Goal: Task Accomplishment & Management: Use online tool/utility

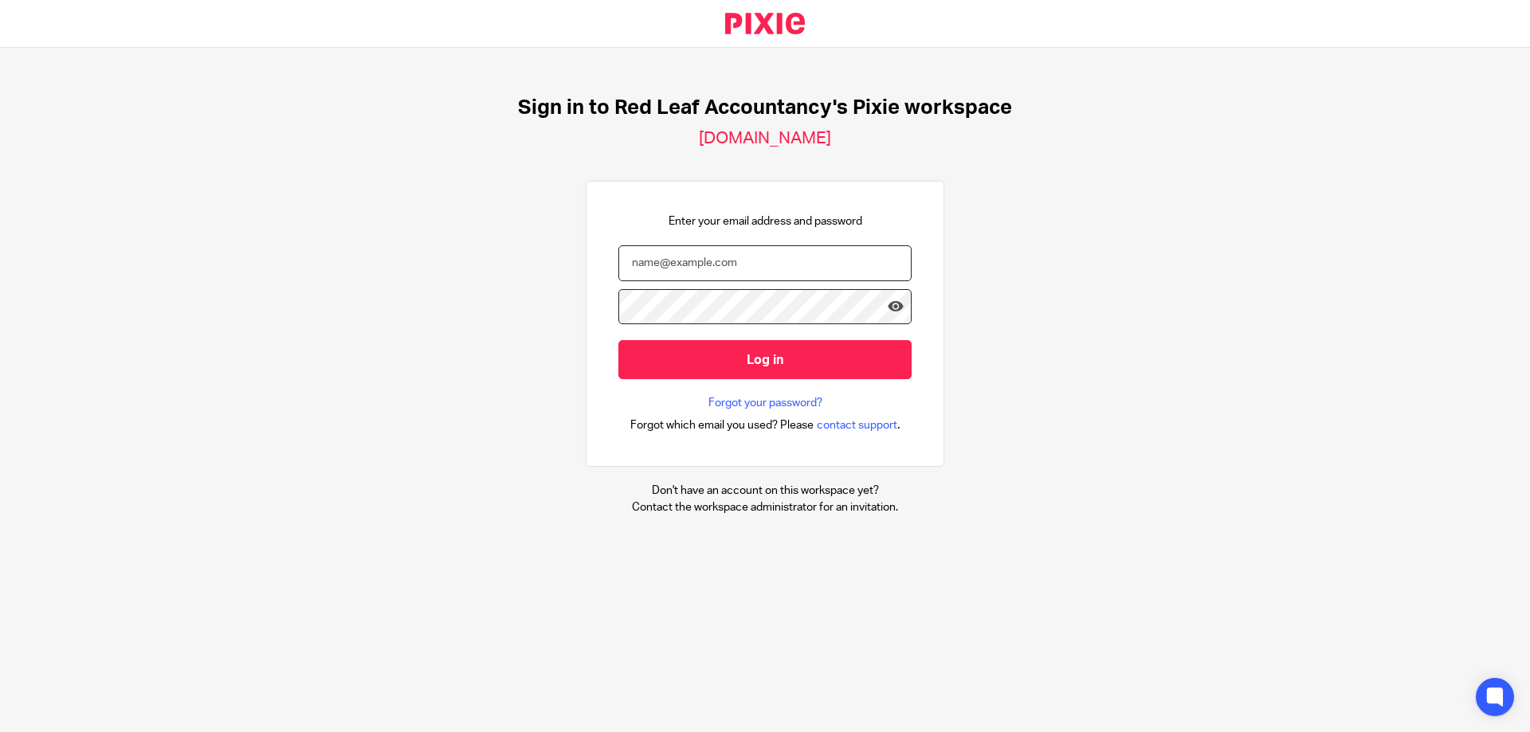
click at [784, 268] on input "email" at bounding box center [764, 263] width 293 height 36
click at [794, 260] on input "email" at bounding box center [764, 263] width 293 height 36
type input "[PERSON_NAME][EMAIL_ADDRESS][DOMAIN_NAME]"
click at [45, 279] on div "Sign in to Red Leaf Accountancy's Pixie workspace redleafaccountancy.usepixie.n…" at bounding box center [765, 306] width 1530 height 516
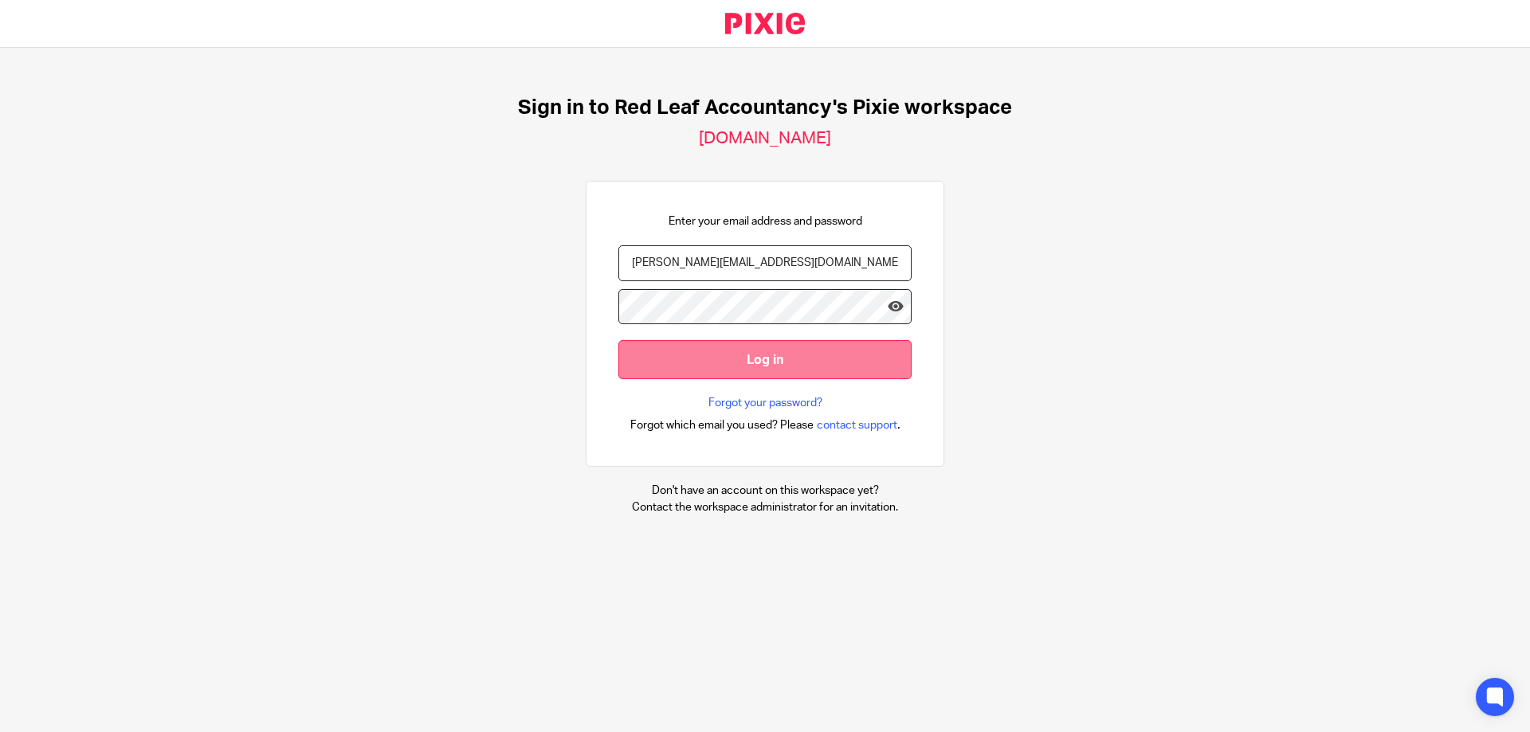
click at [697, 354] on input "Log in" at bounding box center [764, 359] width 293 height 39
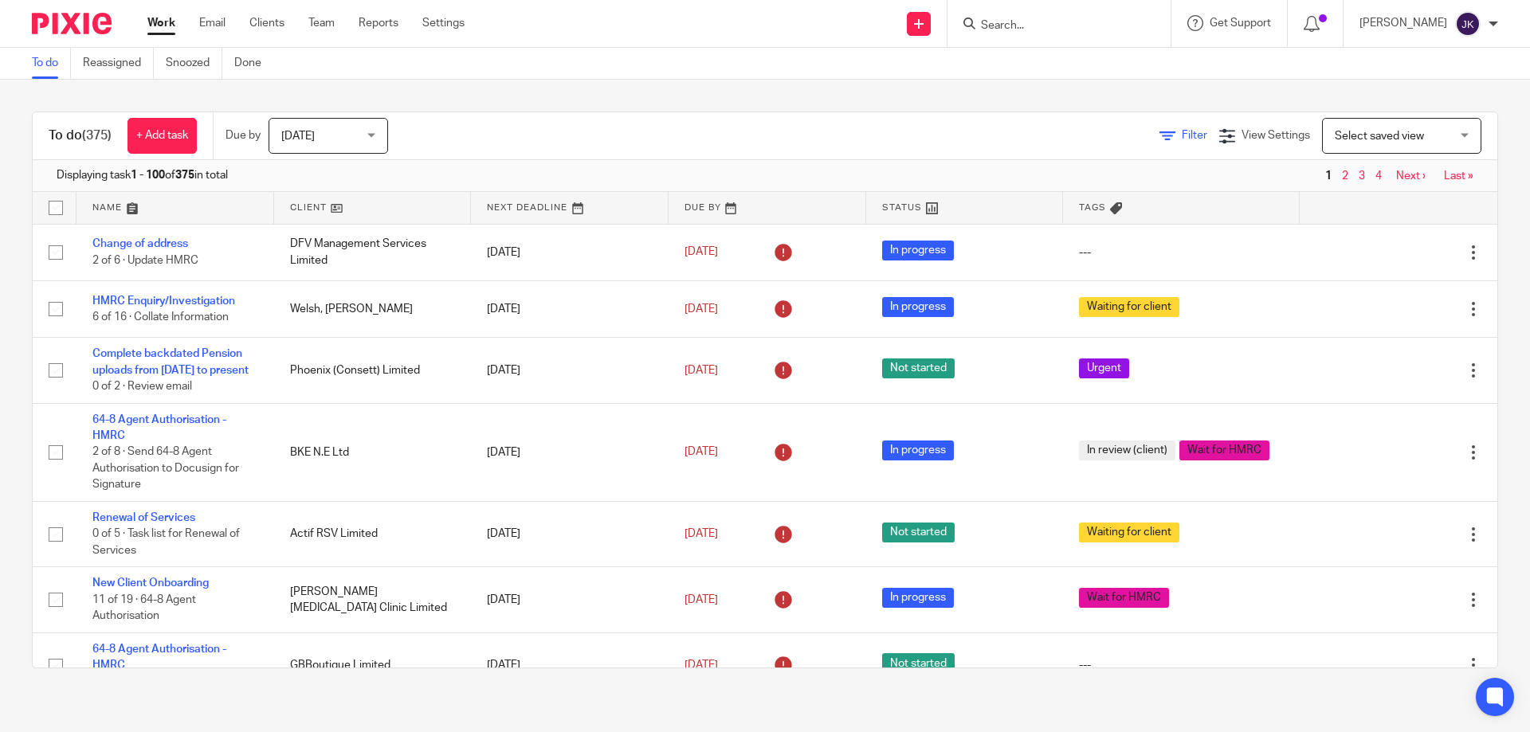
click at [1160, 135] on icon at bounding box center [1168, 136] width 16 height 16
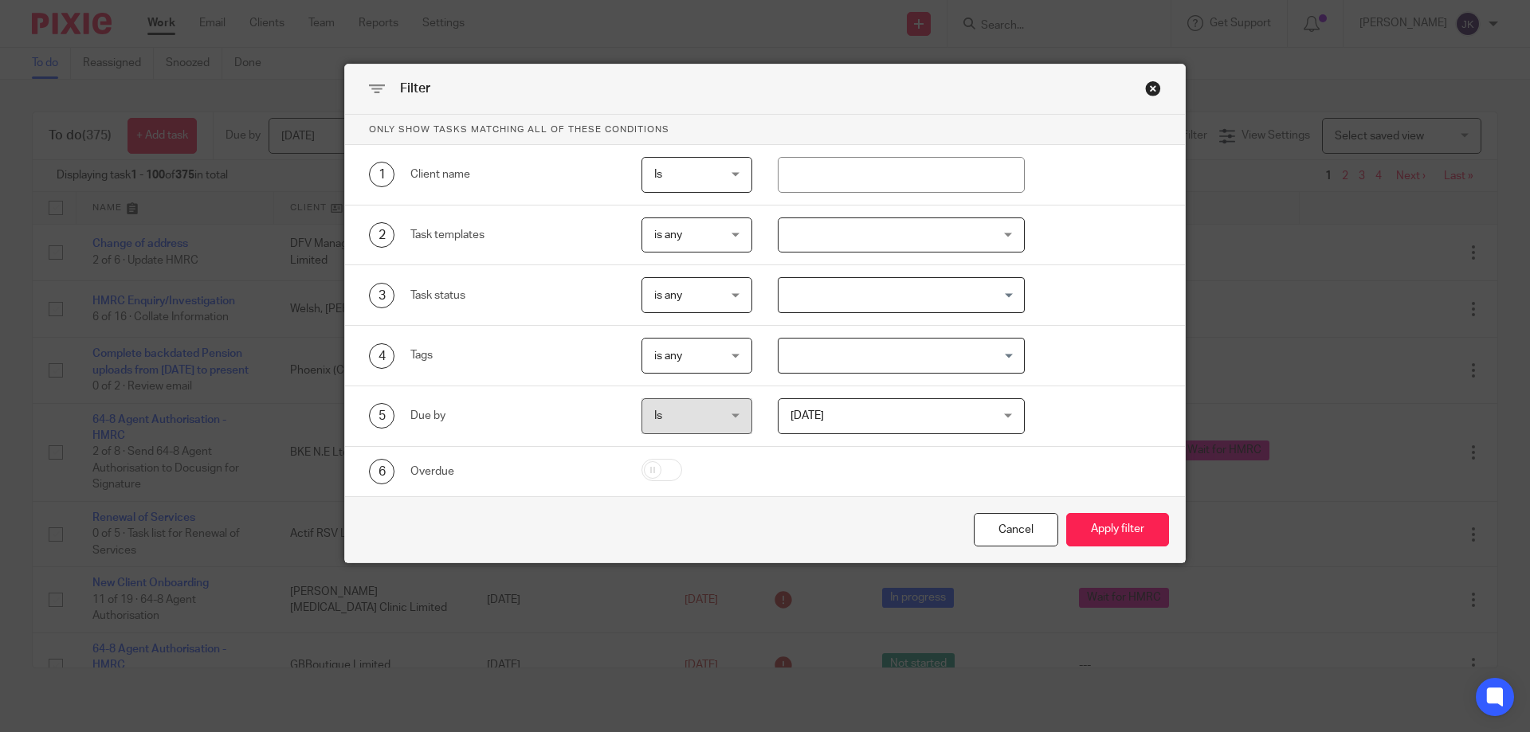
click at [842, 245] on div at bounding box center [902, 236] width 248 height 36
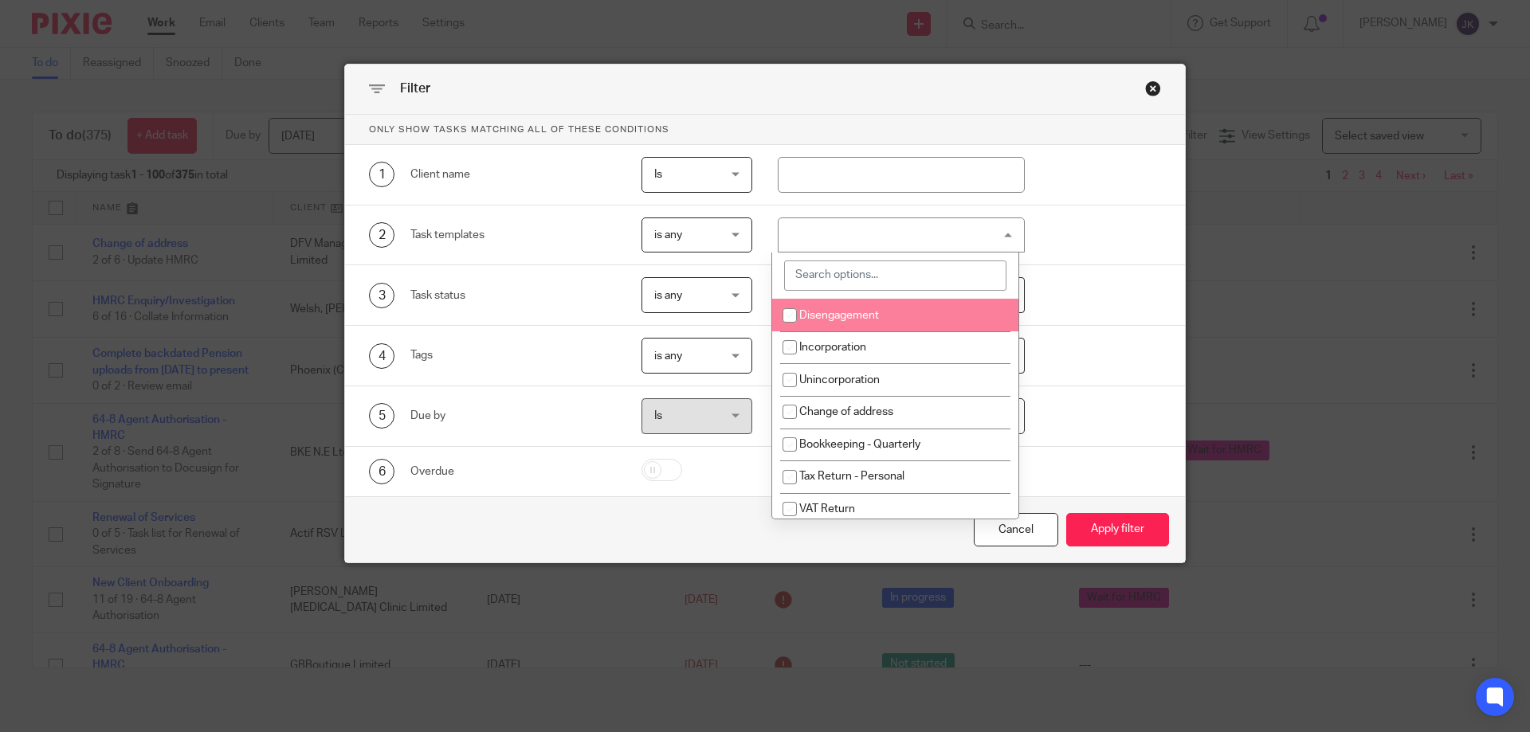
click at [846, 268] on input "search" at bounding box center [895, 276] width 222 height 30
type input "vat"
click at [847, 314] on span "VAT Return" at bounding box center [827, 315] width 56 height 11
checkbox input "true"
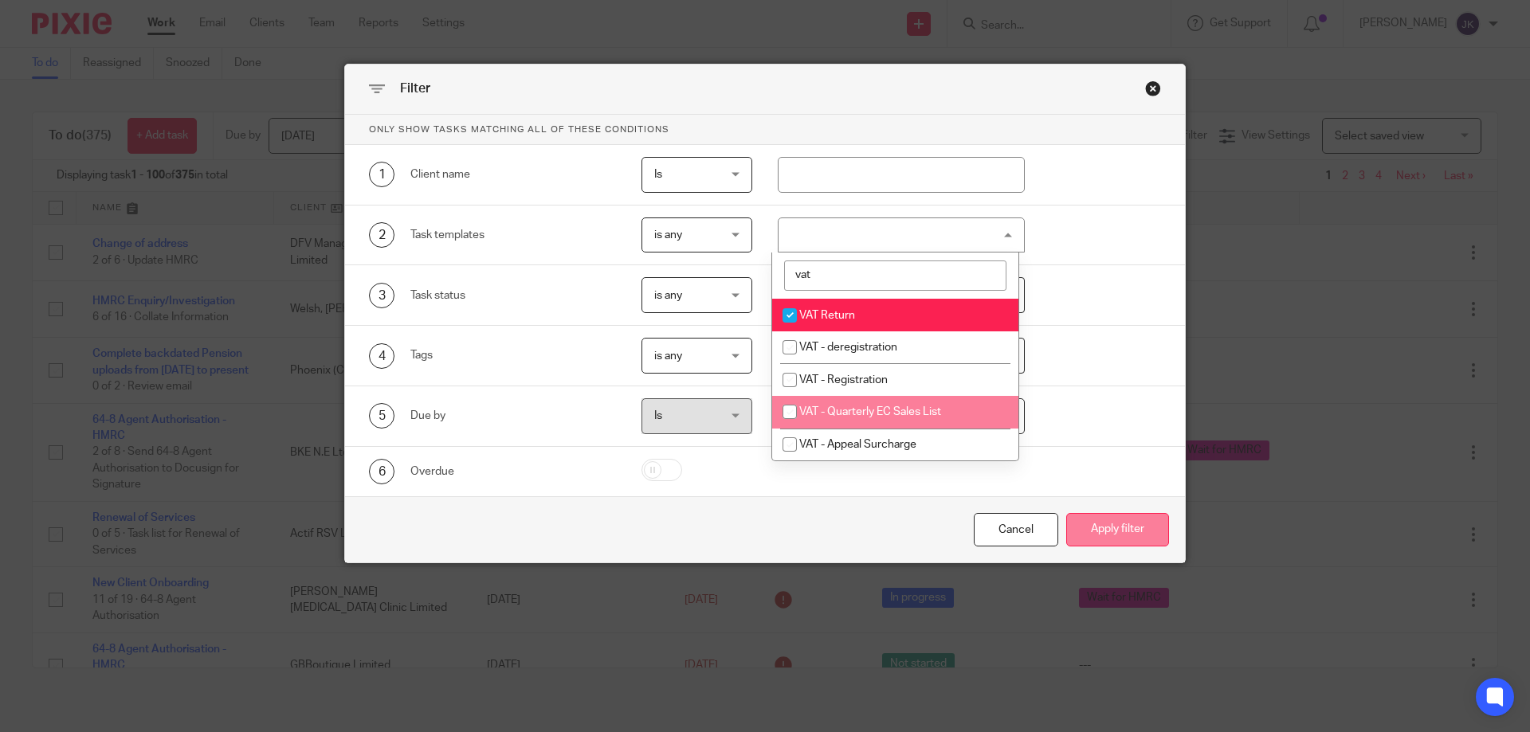
click at [1145, 528] on button "Apply filter" at bounding box center [1117, 530] width 103 height 34
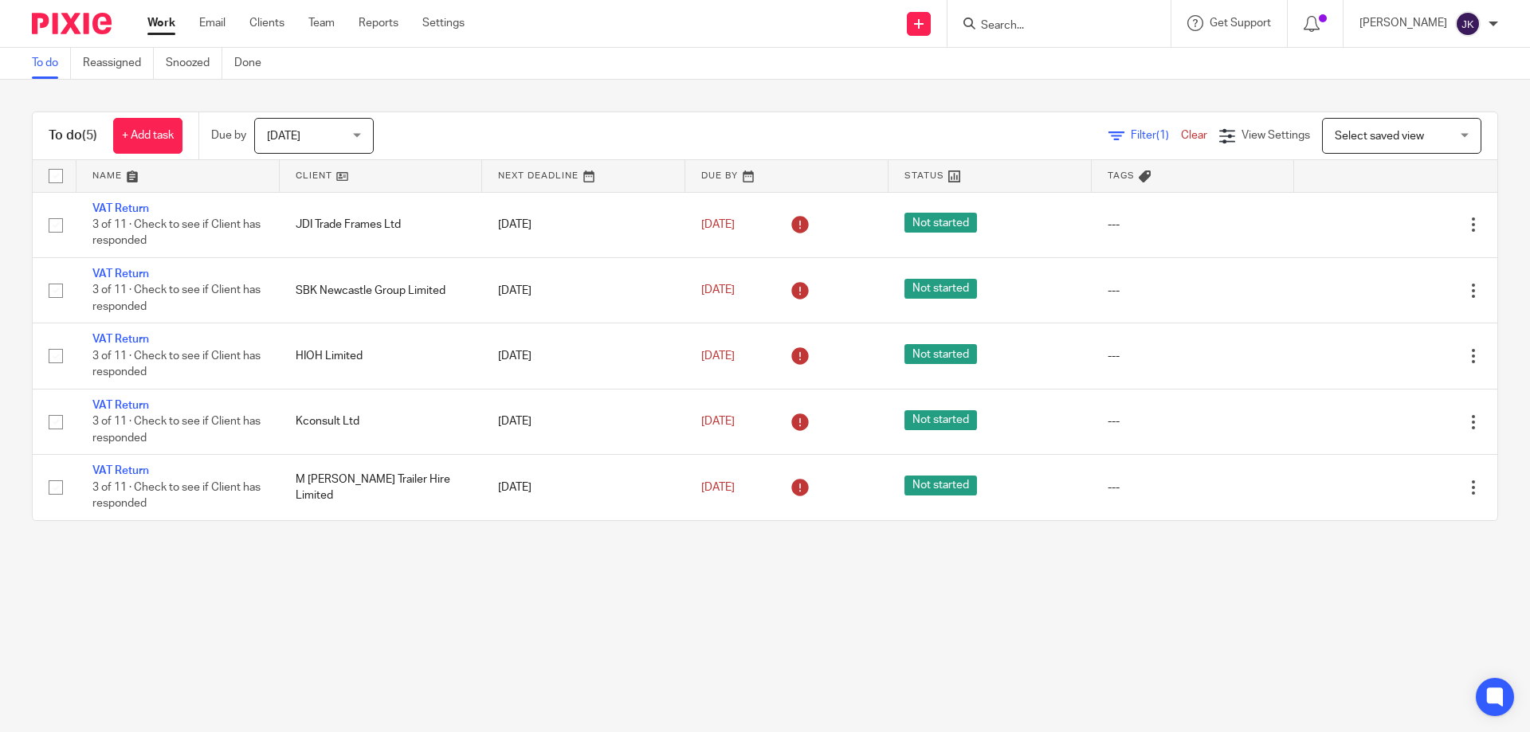
click at [1109, 135] on icon at bounding box center [1117, 136] width 16 height 16
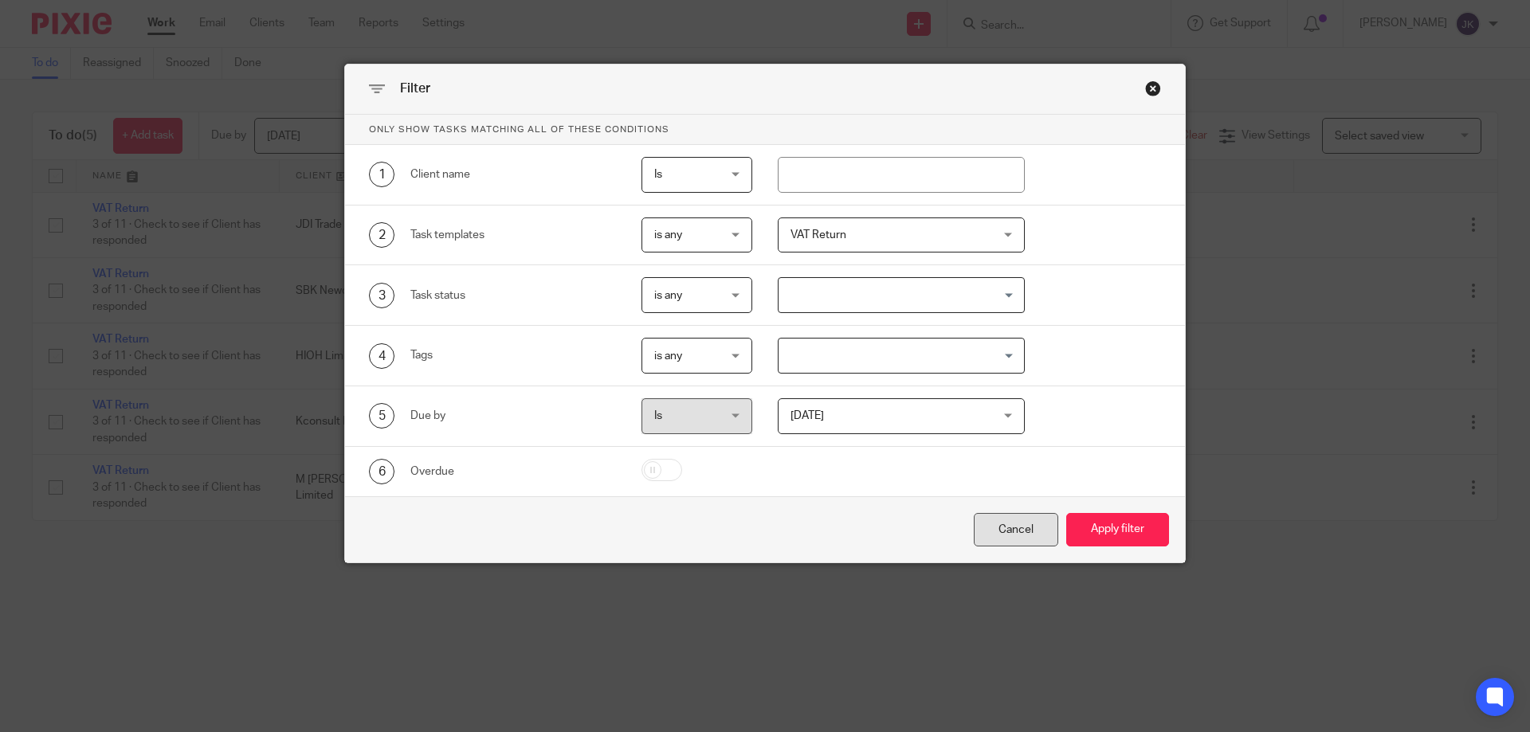
click at [1018, 526] on div "Cancel" at bounding box center [1016, 530] width 84 height 34
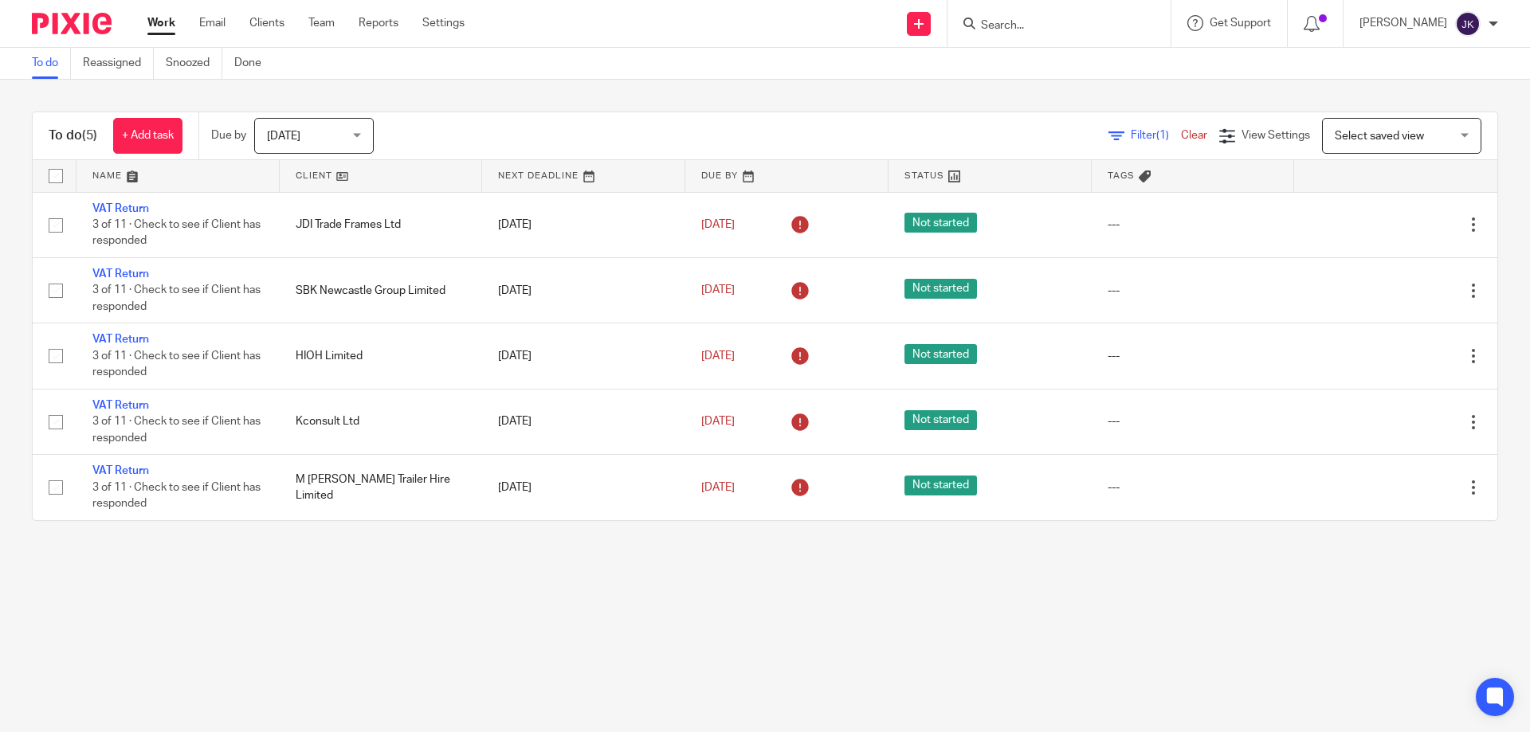
click at [1035, 22] on input "Search" at bounding box center [1050, 26] width 143 height 14
click at [292, 132] on span "[DATE]" at bounding box center [283, 136] width 33 height 11
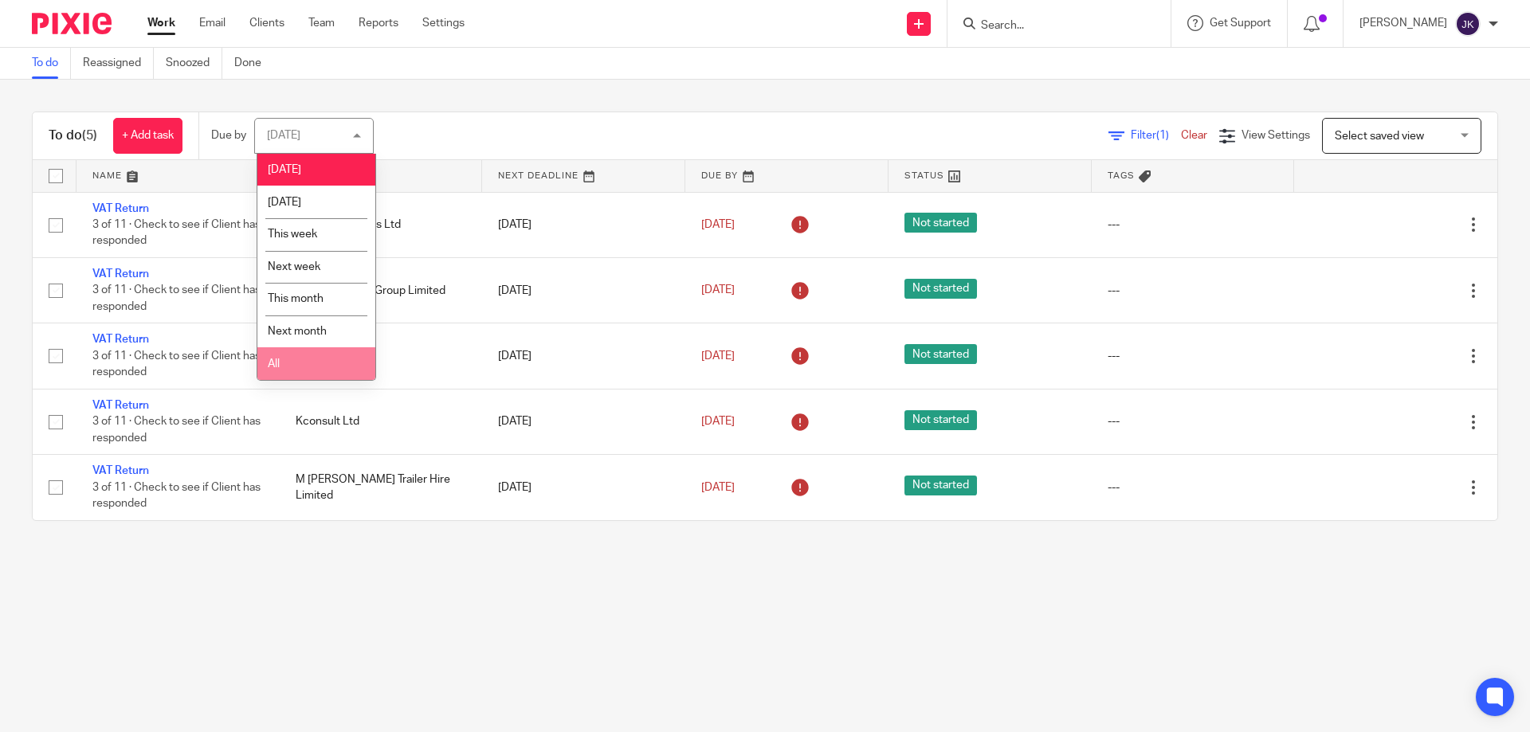
click at [300, 361] on li "All" at bounding box center [316, 363] width 118 height 33
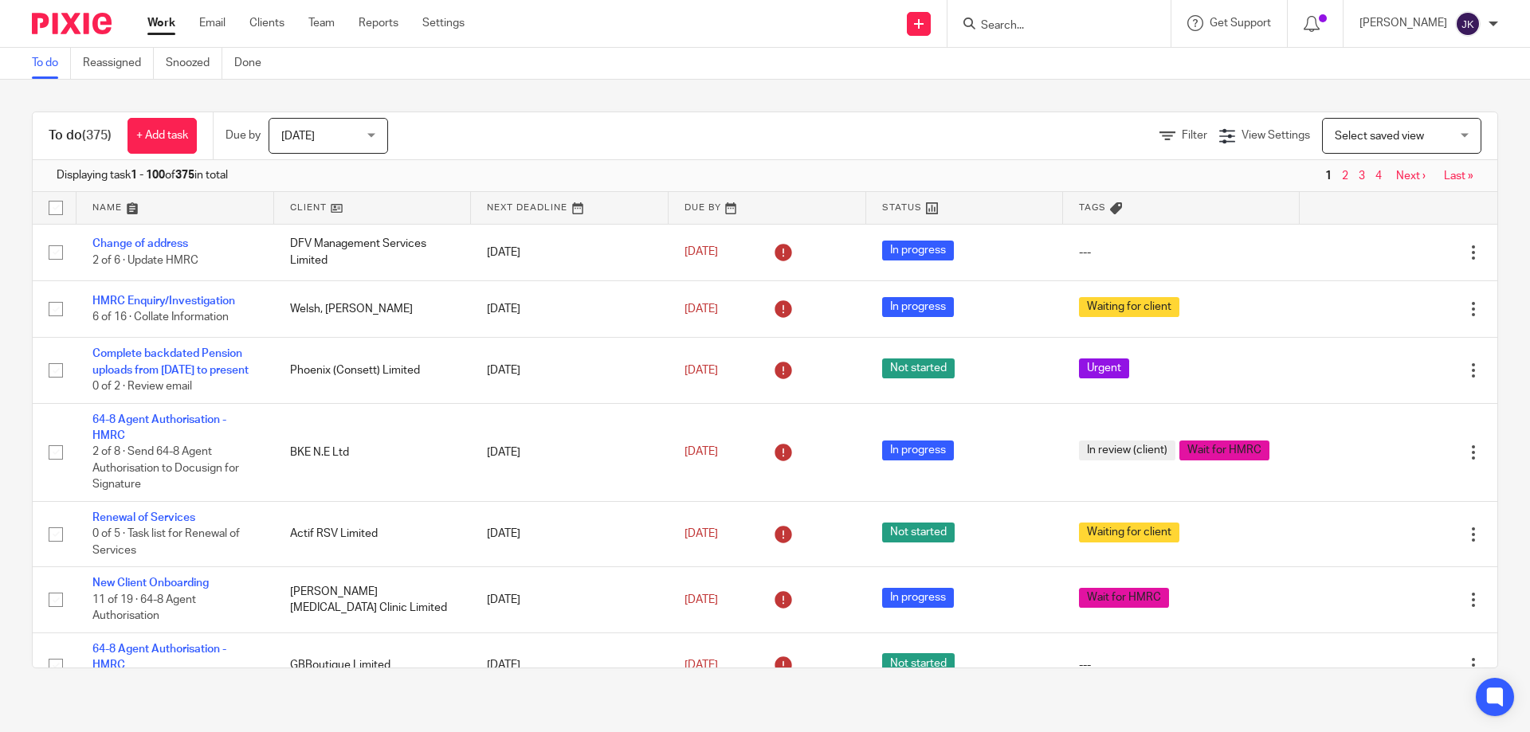
click at [1182, 135] on span "Filter" at bounding box center [1195, 135] width 26 height 11
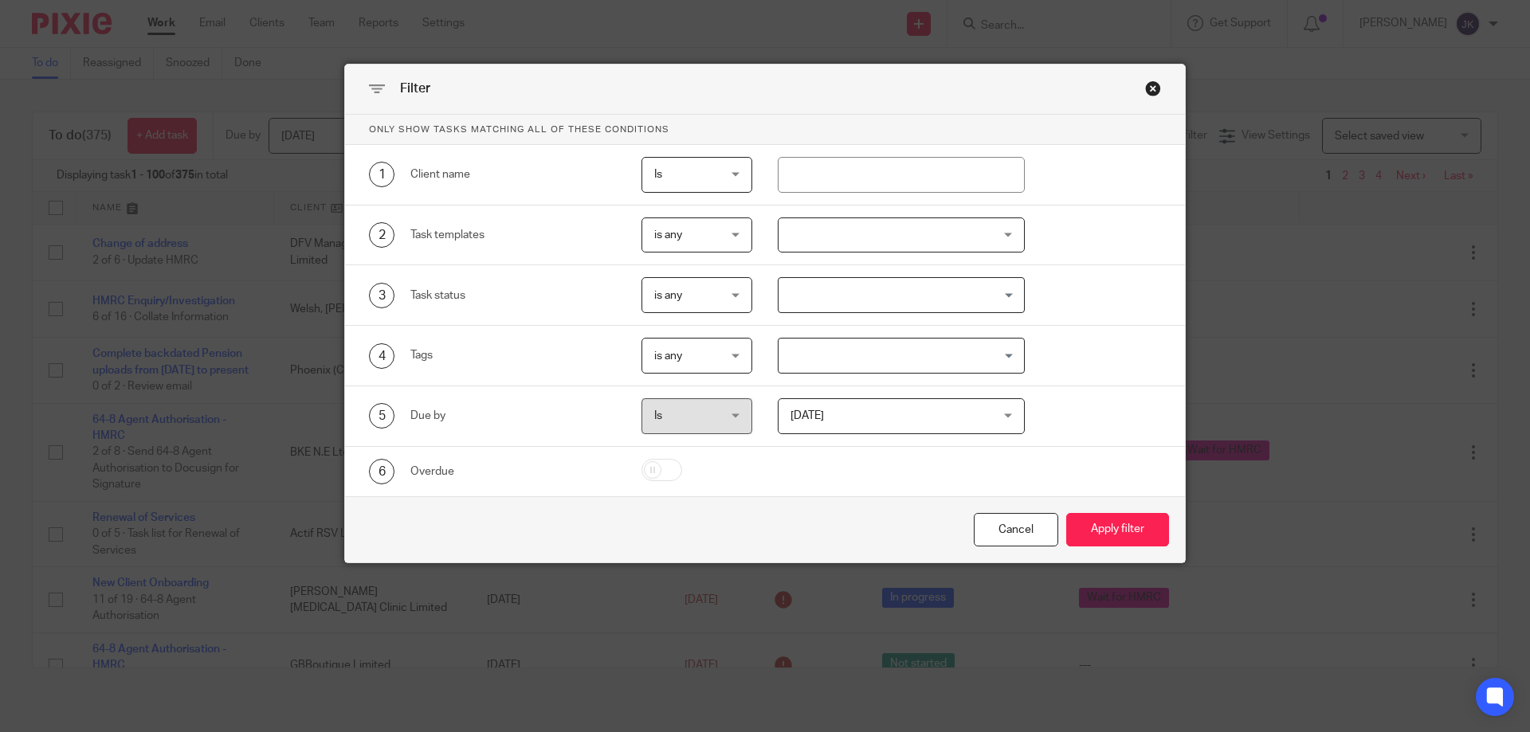
click at [851, 241] on div at bounding box center [902, 236] width 248 height 36
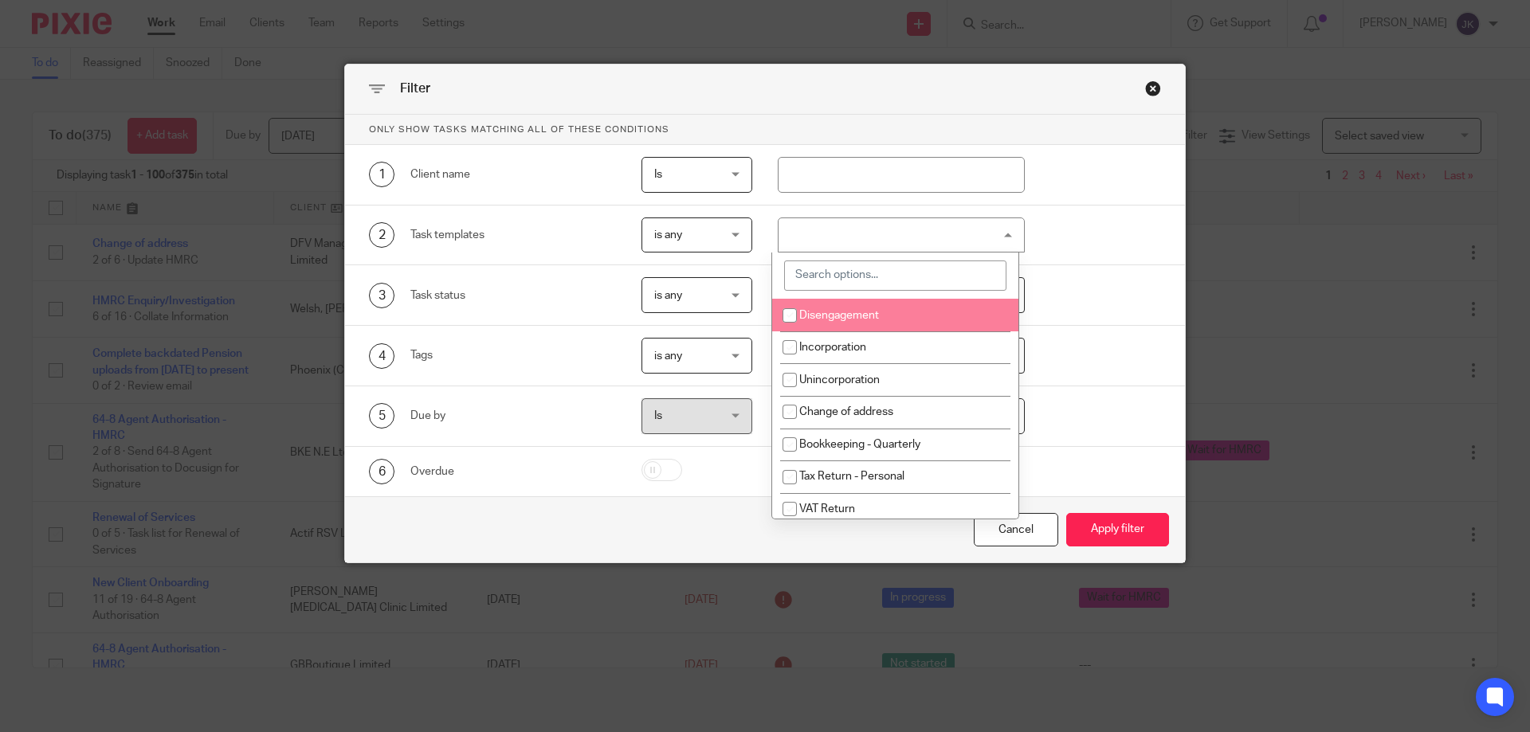
click at [842, 279] on input "search" at bounding box center [895, 276] width 222 height 30
type input "vat"
click at [858, 301] on li "VAT Return" at bounding box center [895, 315] width 246 height 33
checkbox input "true"
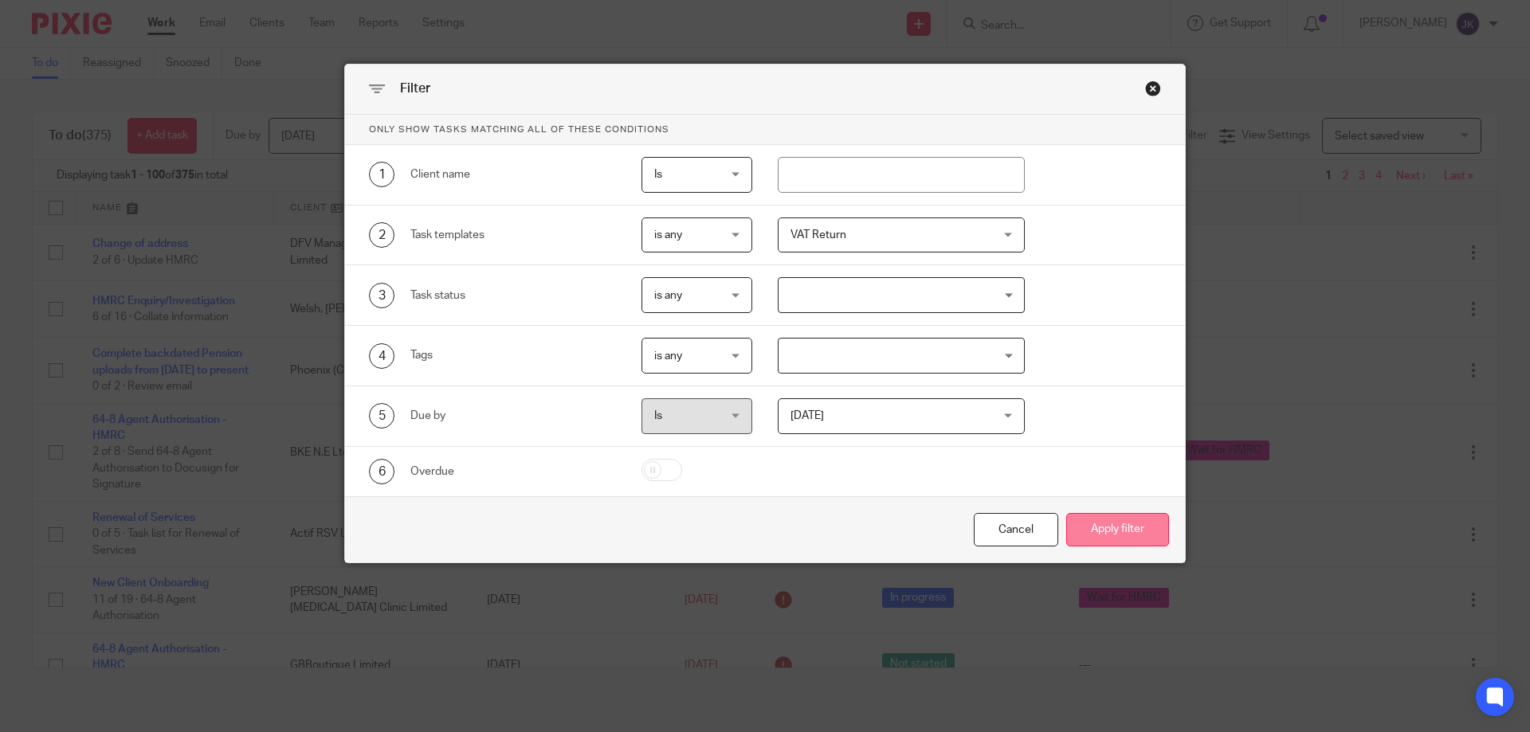
click at [1134, 524] on button "Apply filter" at bounding box center [1117, 530] width 103 height 34
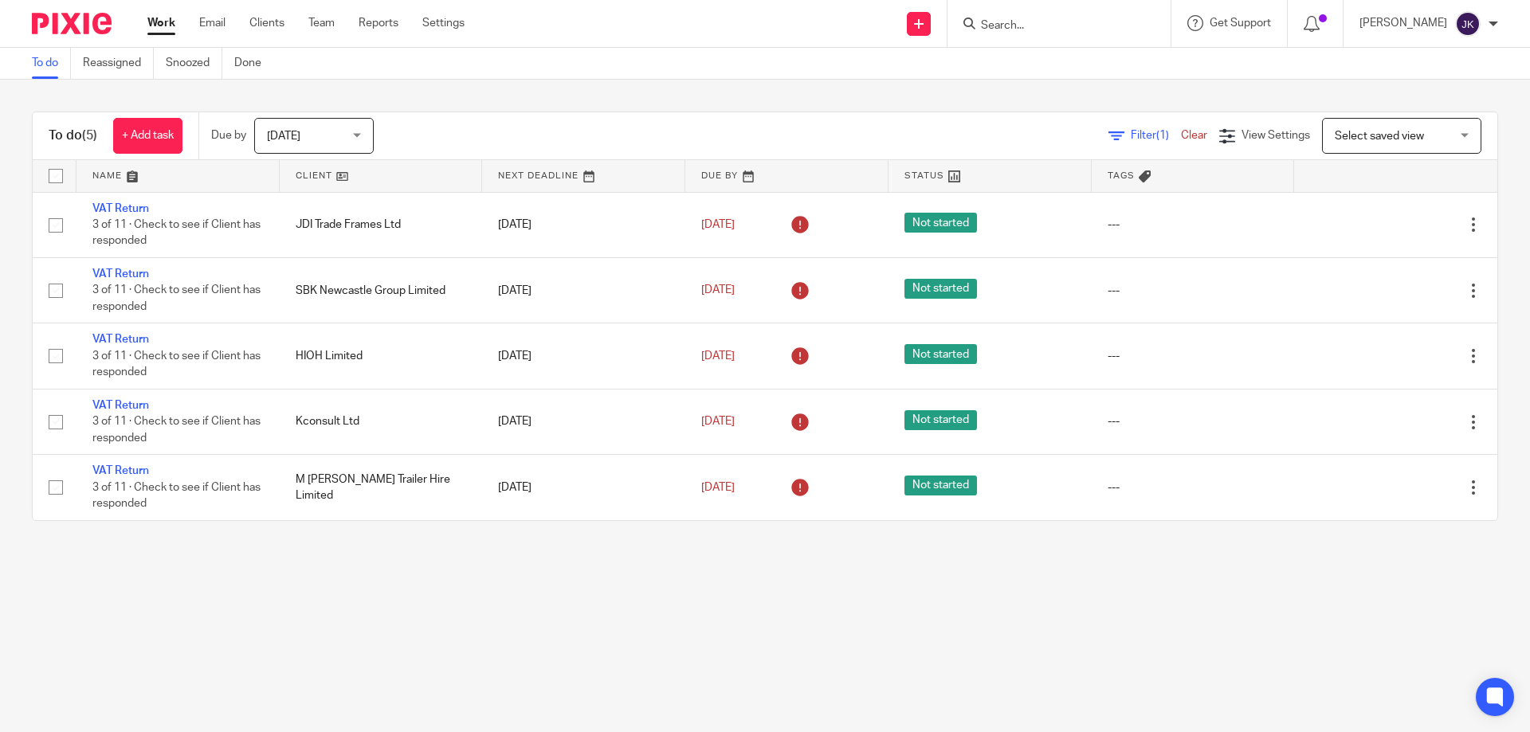
click at [318, 138] on span "[DATE]" at bounding box center [309, 135] width 84 height 33
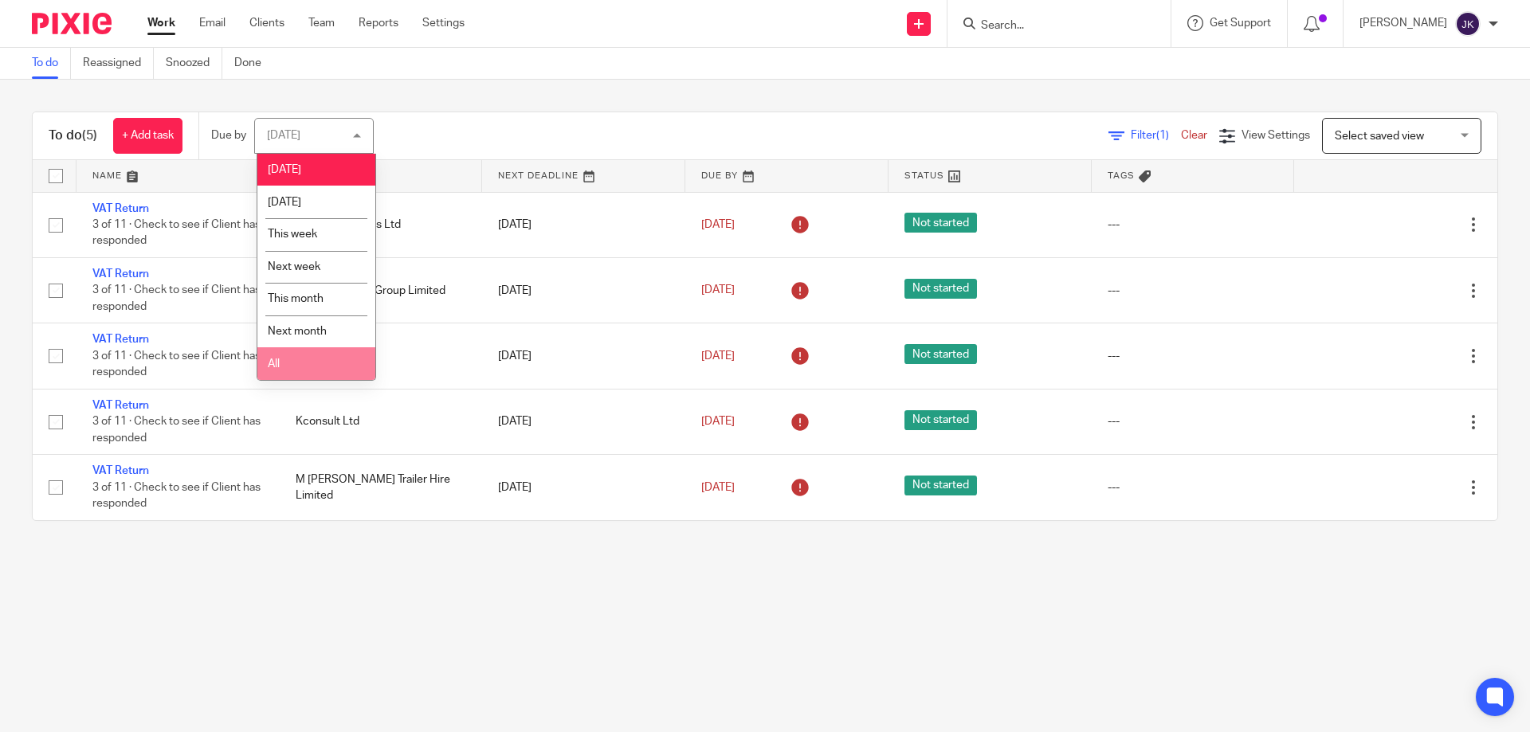
click at [304, 358] on li "All" at bounding box center [316, 363] width 118 height 33
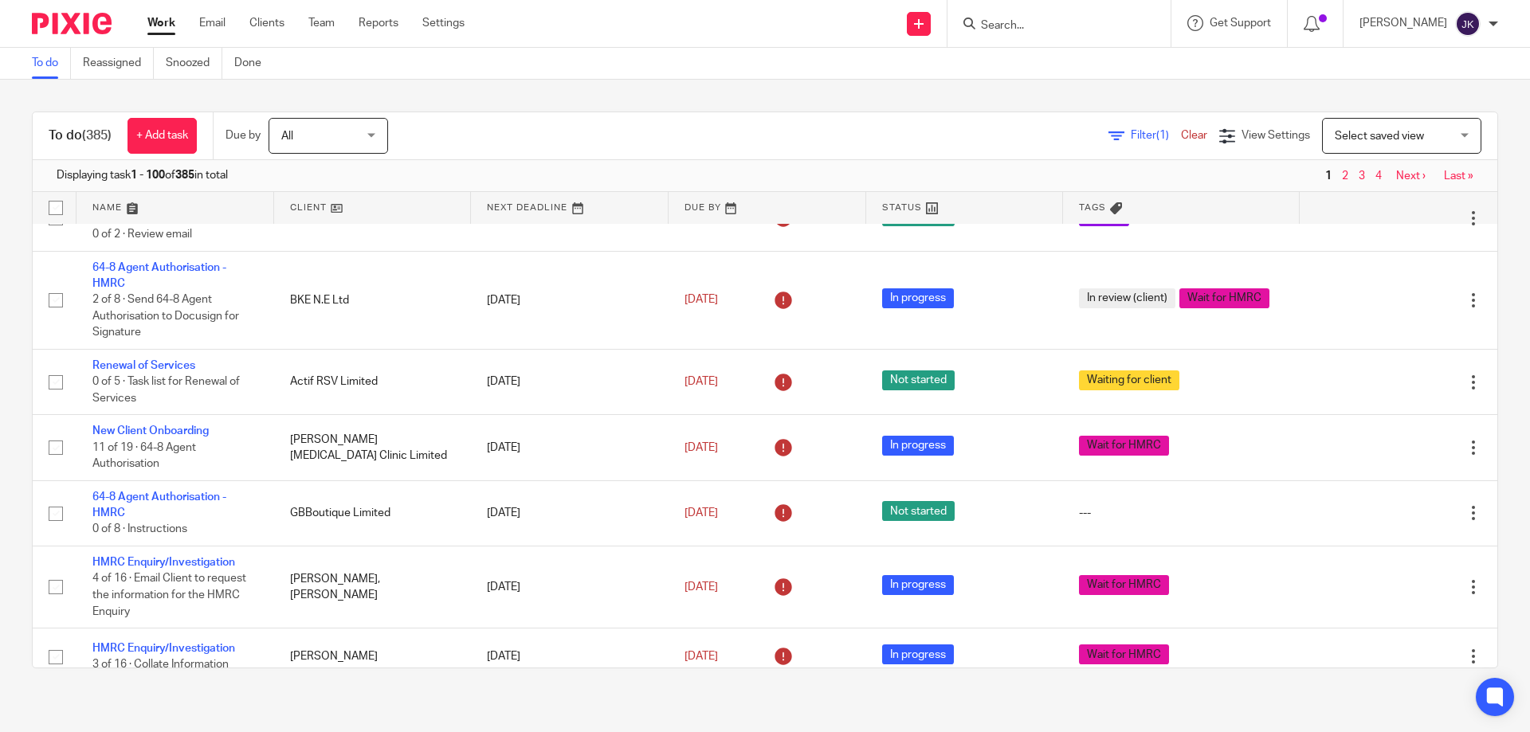
scroll to position [159, 0]
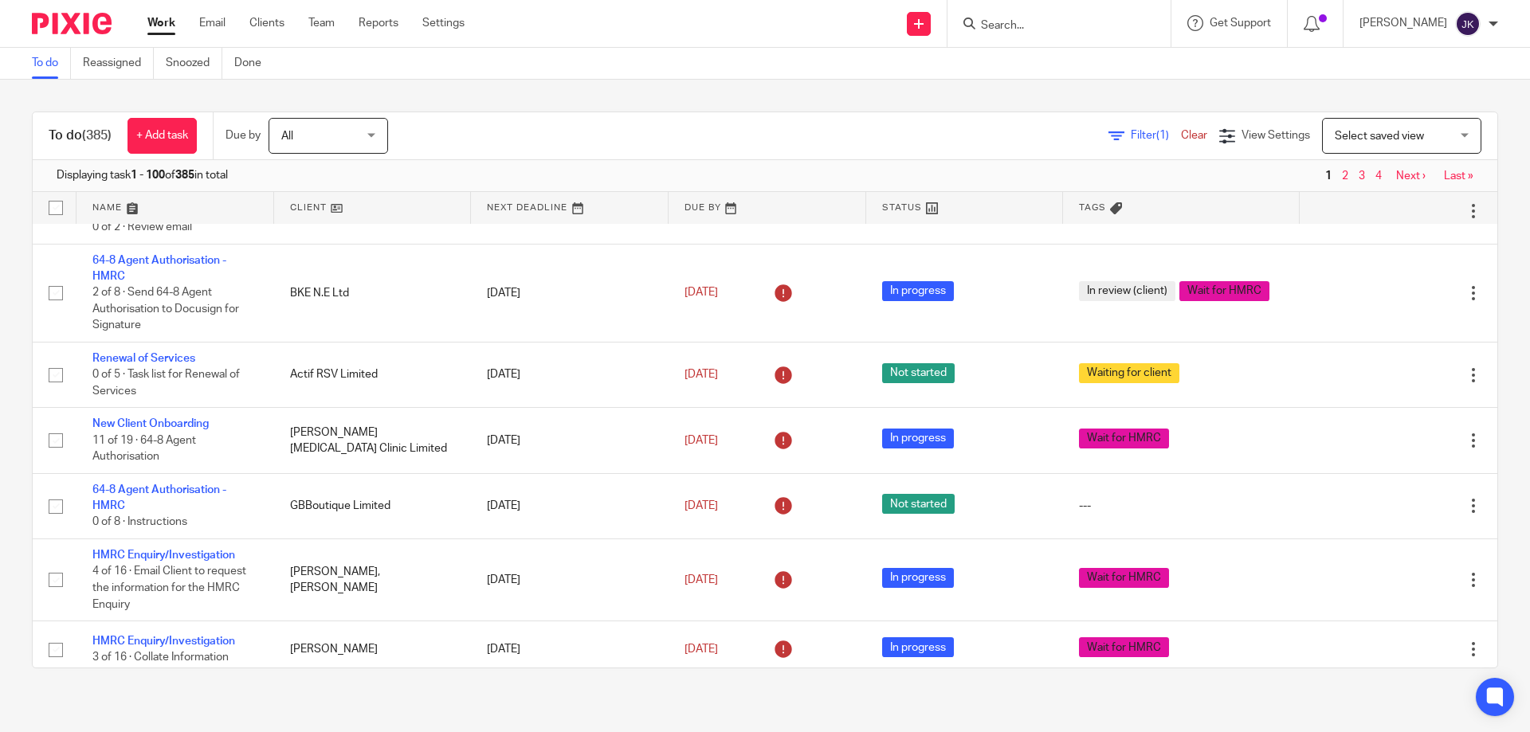
click at [1109, 135] on link "Filter (1)" at bounding box center [1145, 135] width 73 height 11
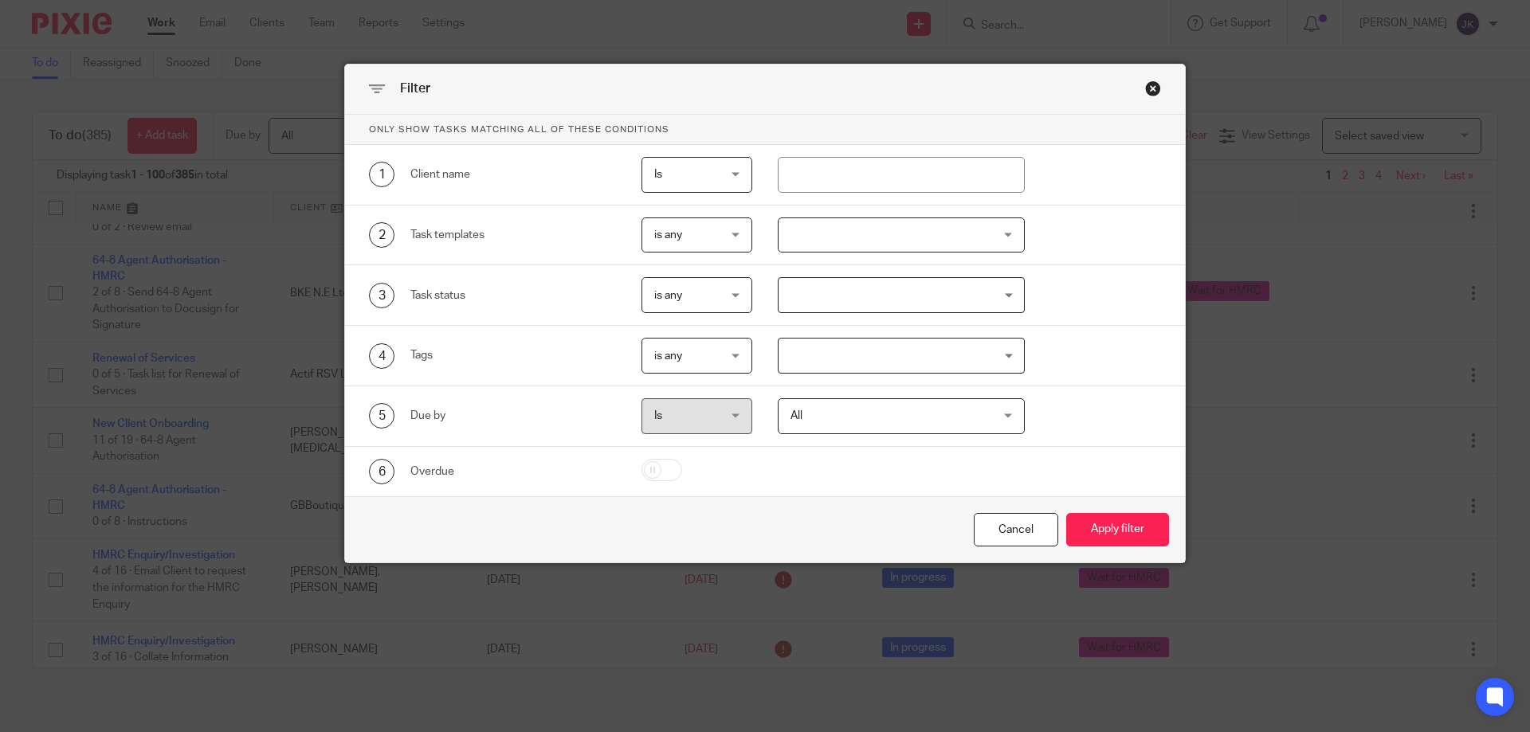
click at [836, 230] on div at bounding box center [902, 236] width 248 height 36
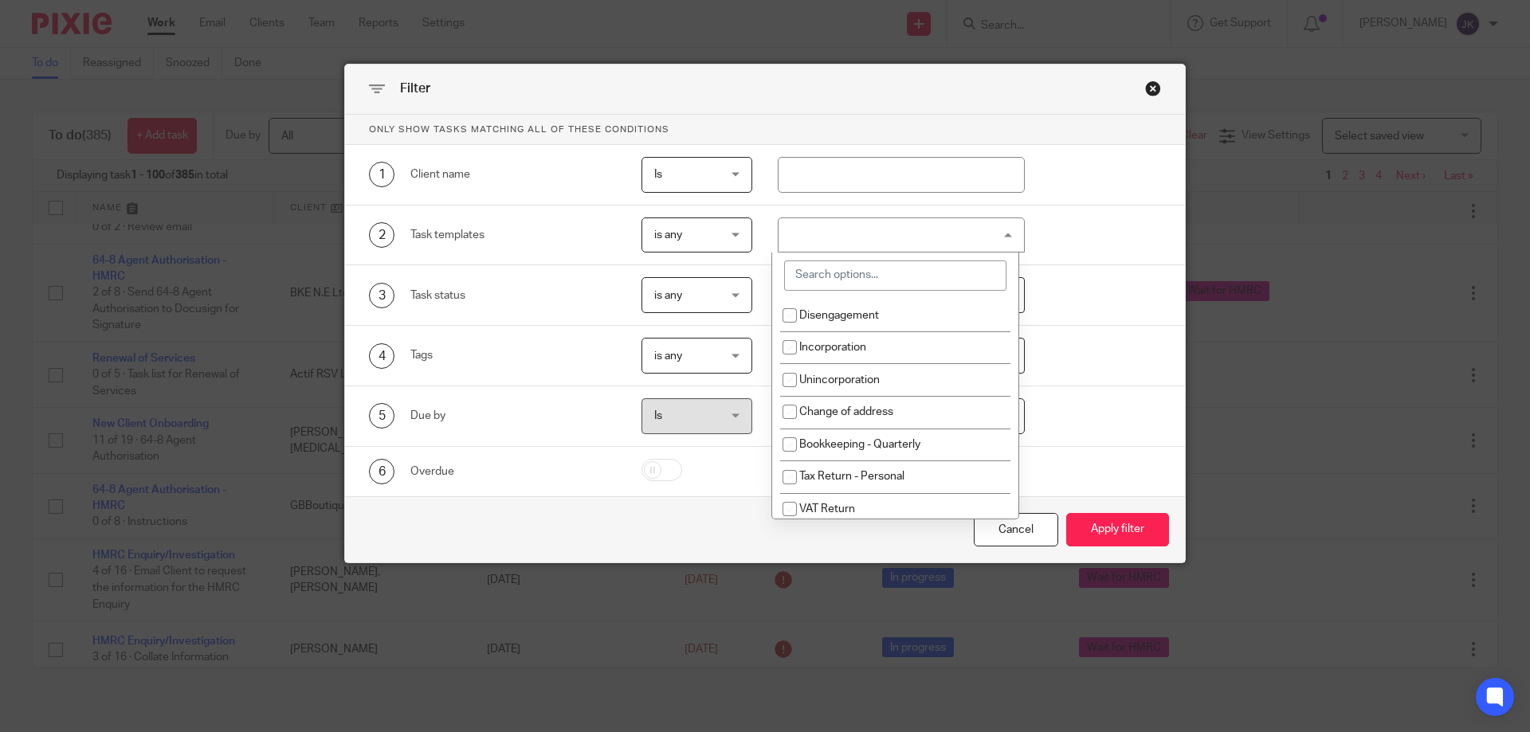
click at [835, 278] on input "search" at bounding box center [895, 276] width 222 height 30
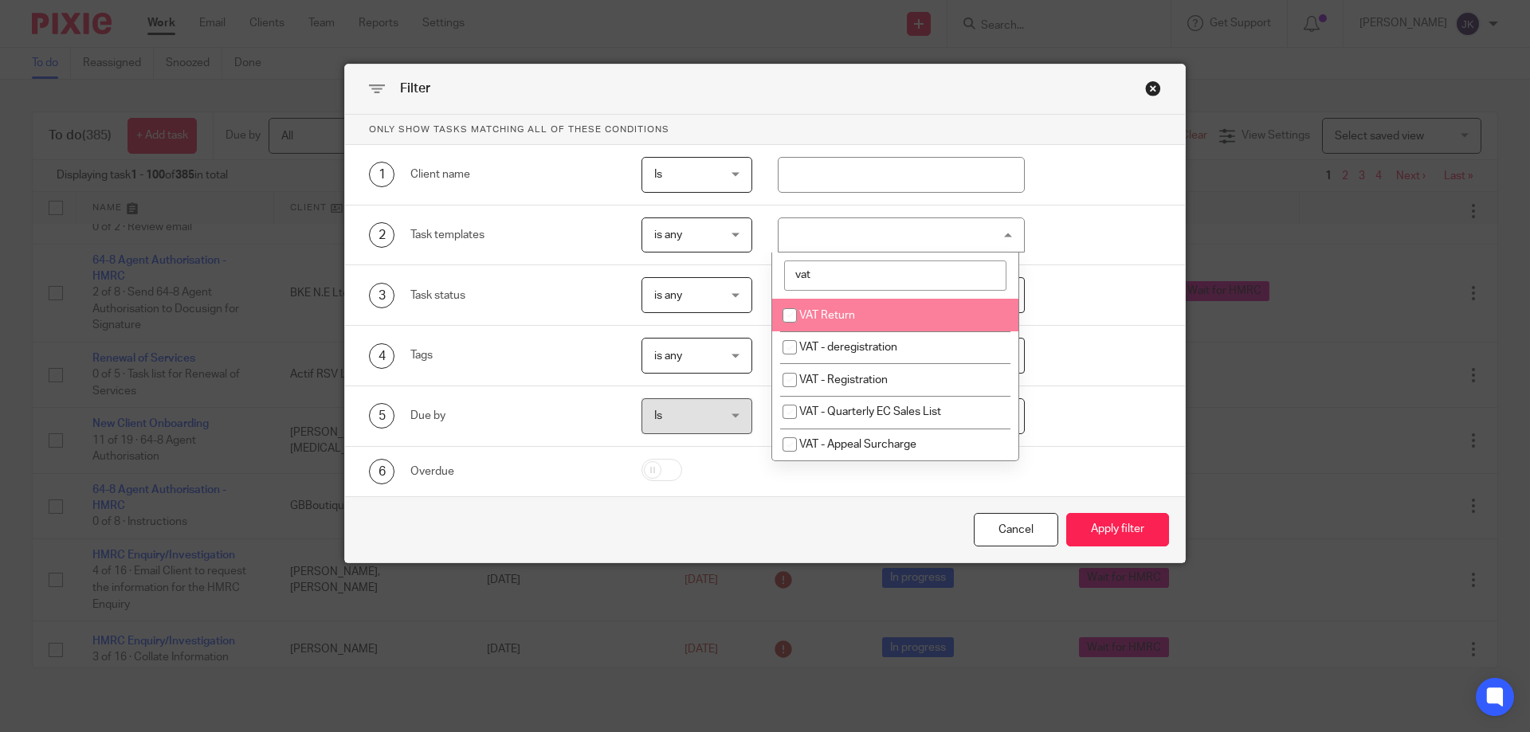
type input "vat"
click at [832, 301] on li "VAT Return" at bounding box center [895, 315] width 246 height 33
checkbox input "true"
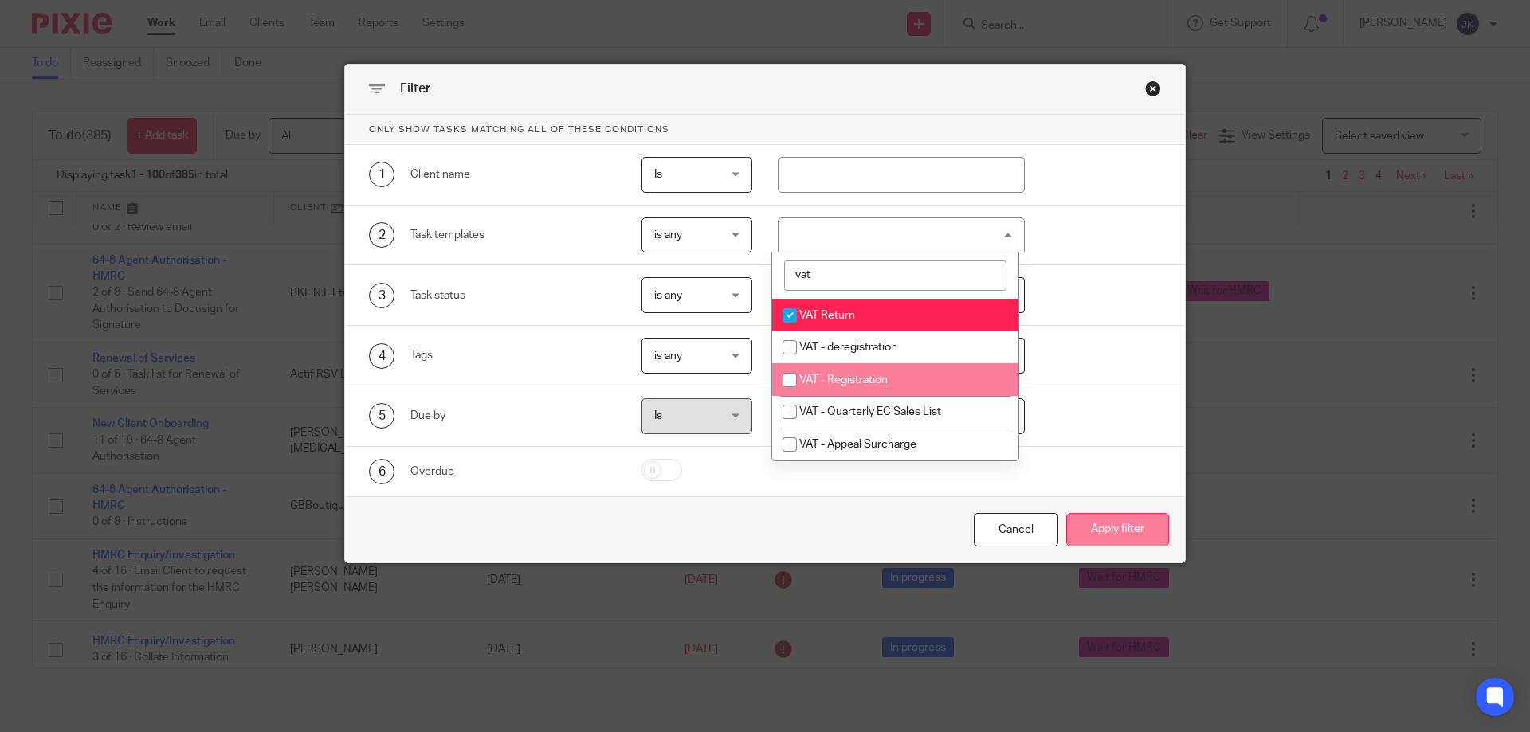
click at [1079, 532] on button "Apply filter" at bounding box center [1117, 530] width 103 height 34
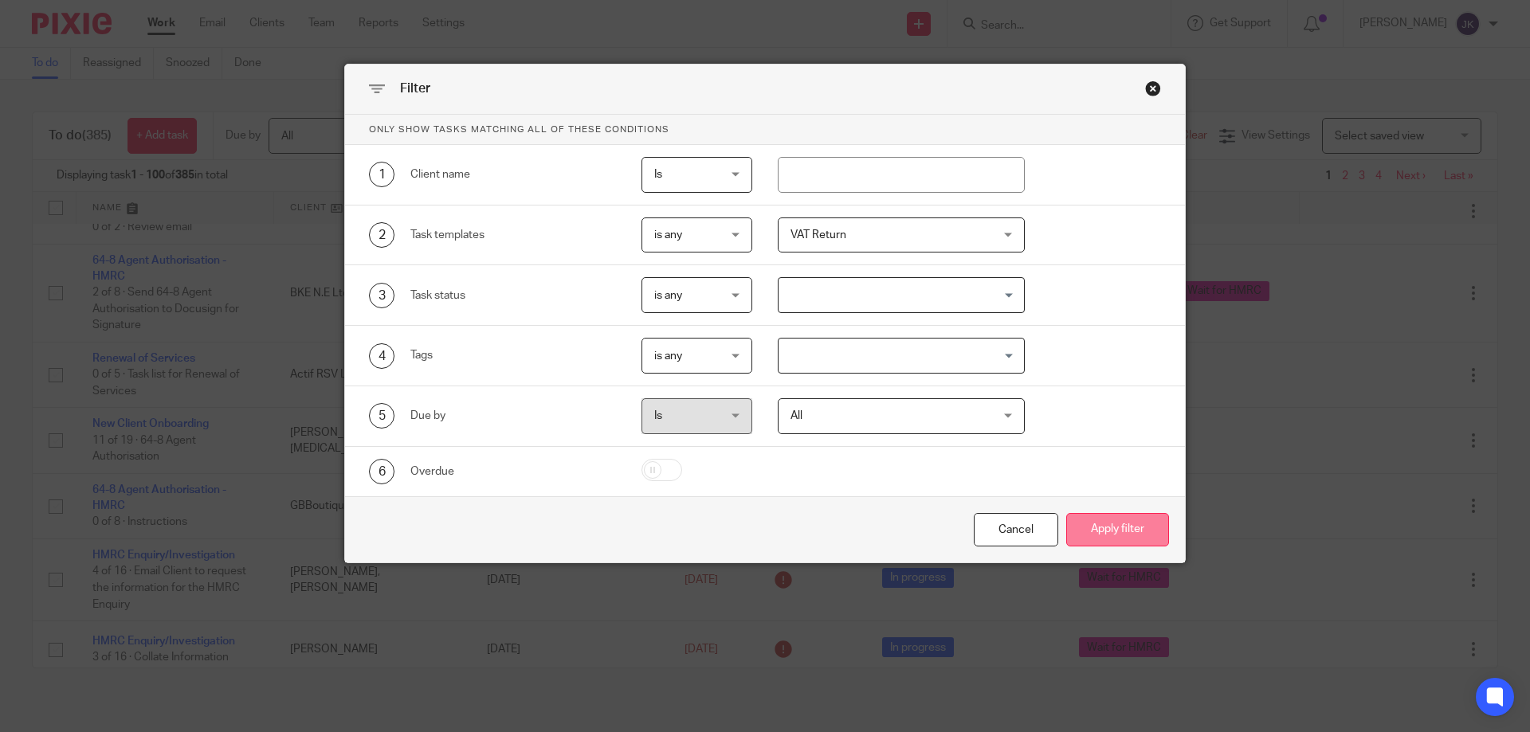
click at [1105, 537] on button "Apply filter" at bounding box center [1117, 530] width 103 height 34
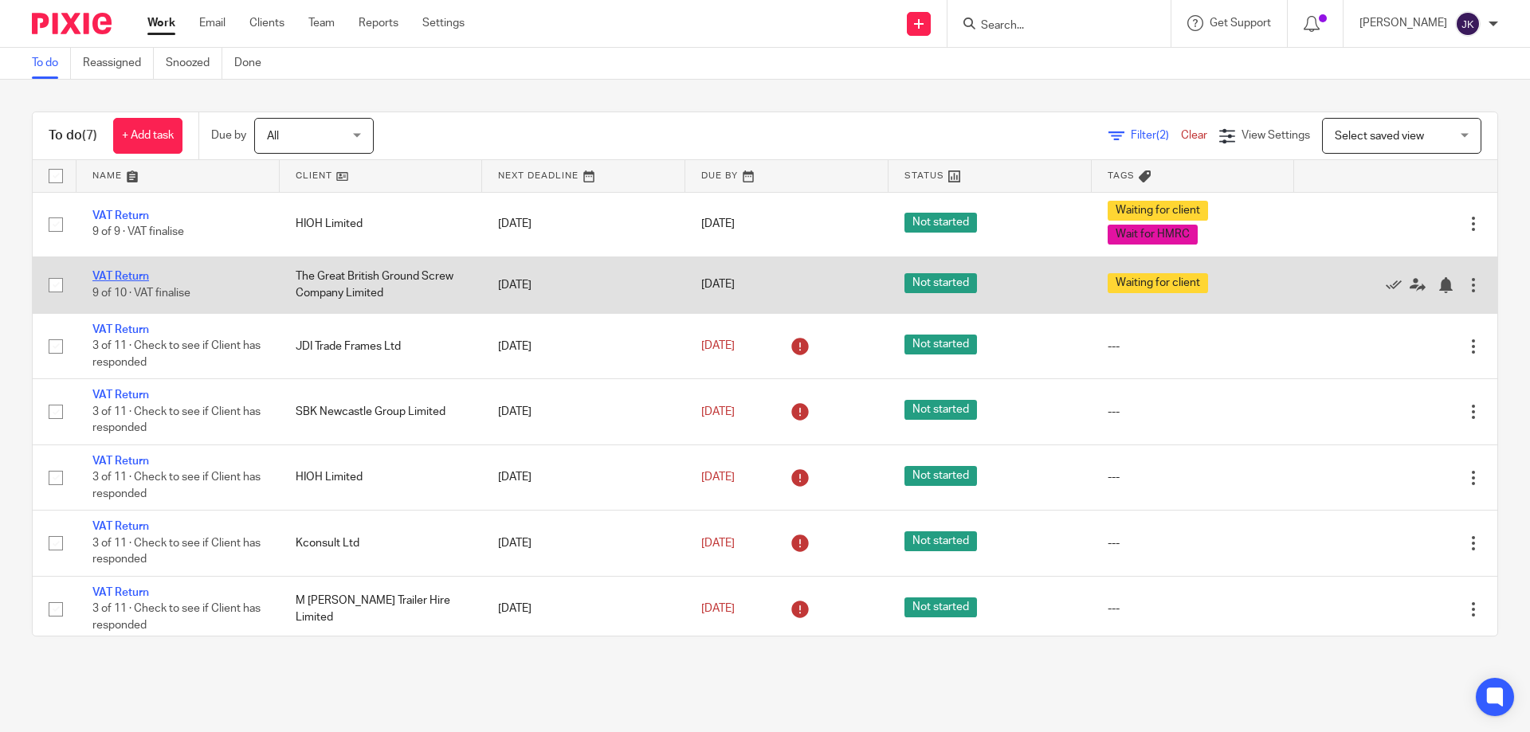
click at [120, 279] on link "VAT Return" at bounding box center [120, 276] width 57 height 11
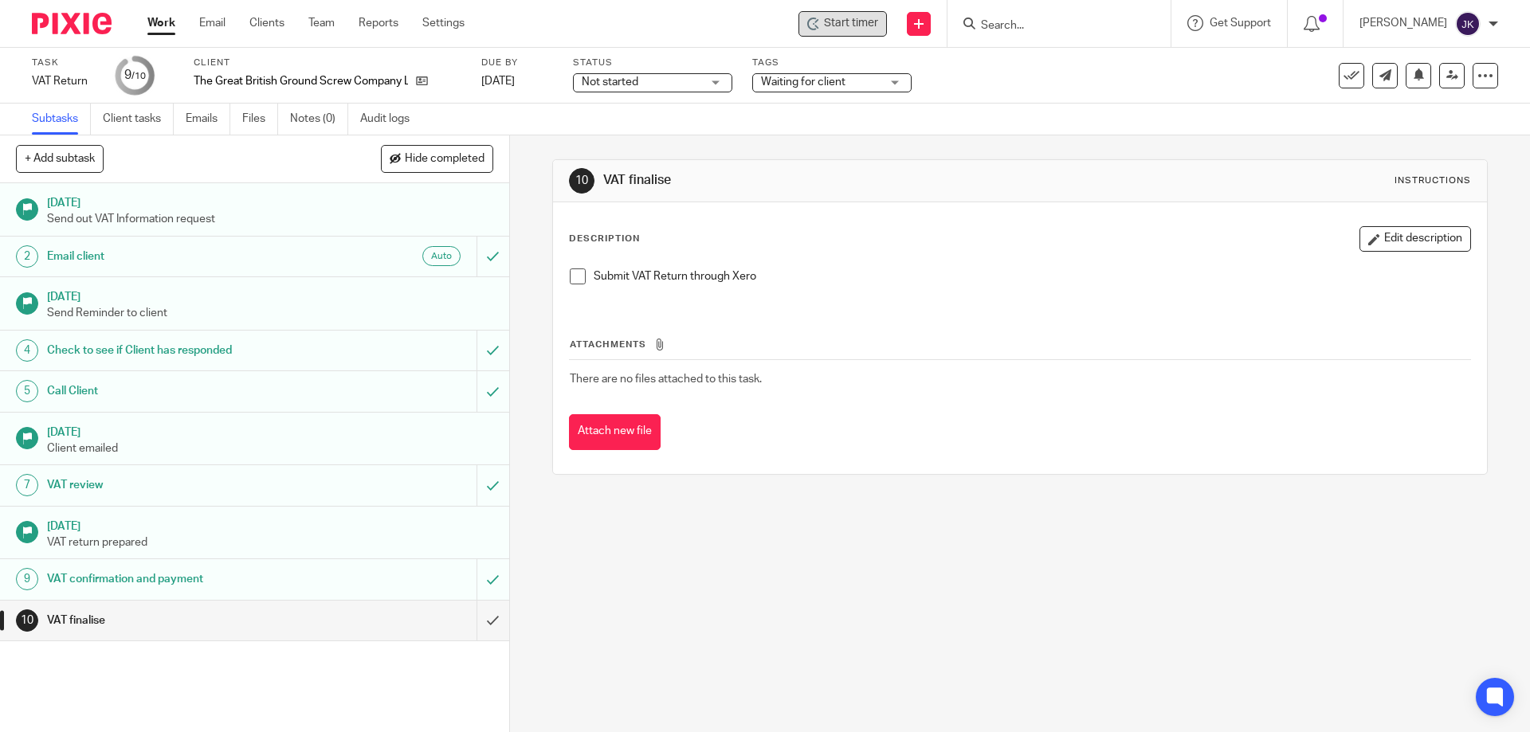
click at [843, 22] on span "Start timer" at bounding box center [851, 23] width 54 height 17
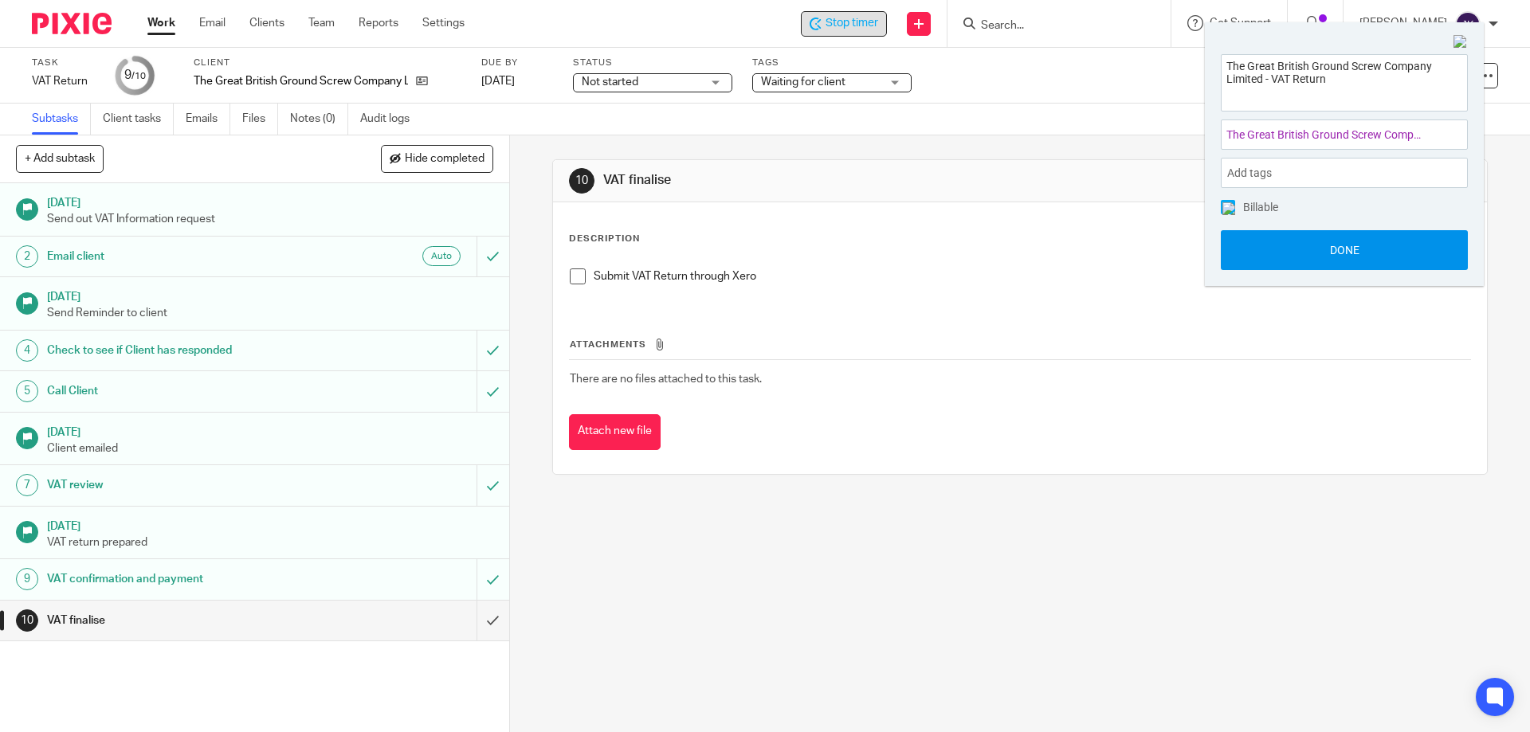
click at [1338, 251] on button "Done" at bounding box center [1344, 250] width 247 height 40
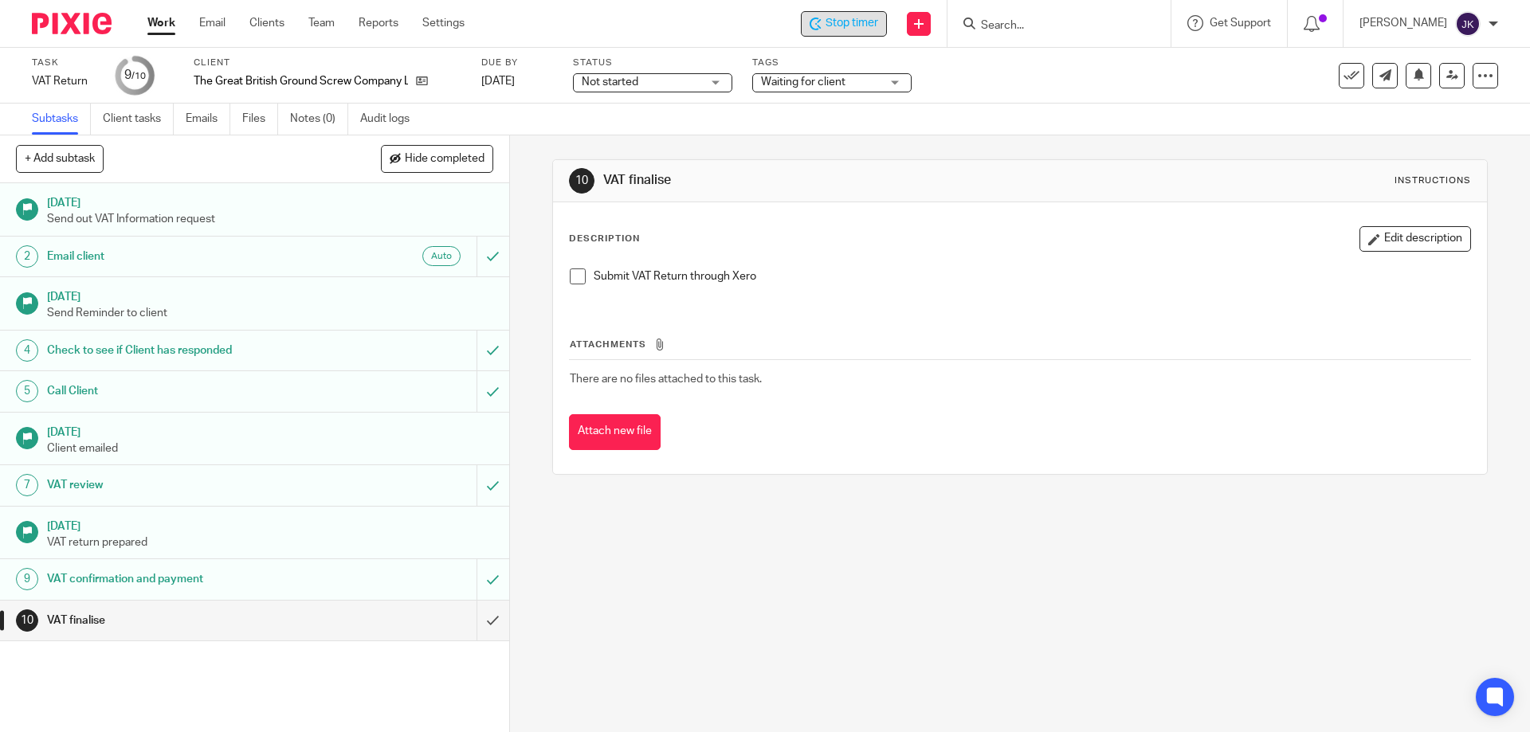
click at [577, 277] on span at bounding box center [578, 277] width 16 height 16
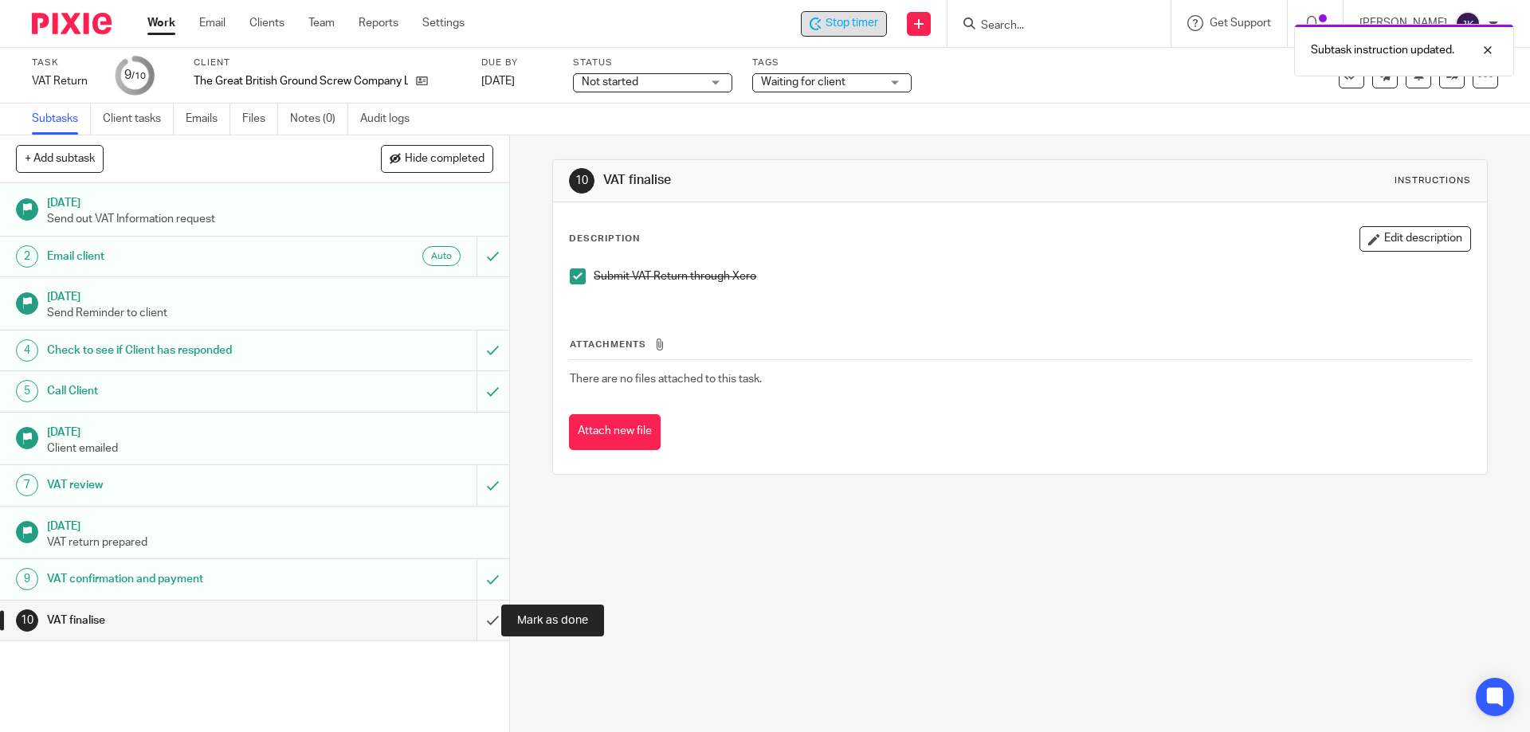
click at [467, 626] on input "submit" at bounding box center [254, 621] width 509 height 40
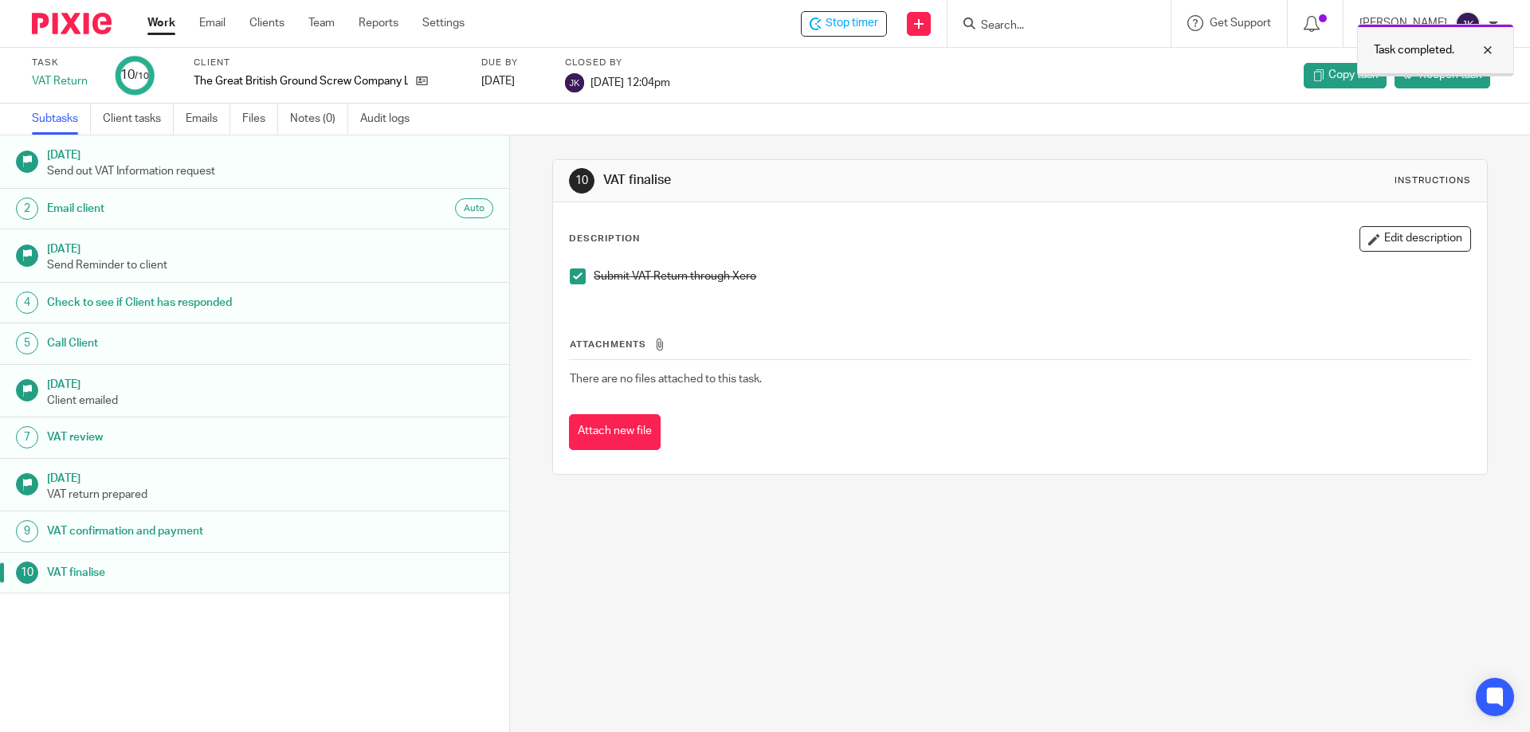
click at [1495, 50] on div at bounding box center [1475, 50] width 43 height 19
click at [1427, 76] on span "Reopen task" at bounding box center [1450, 75] width 62 height 16
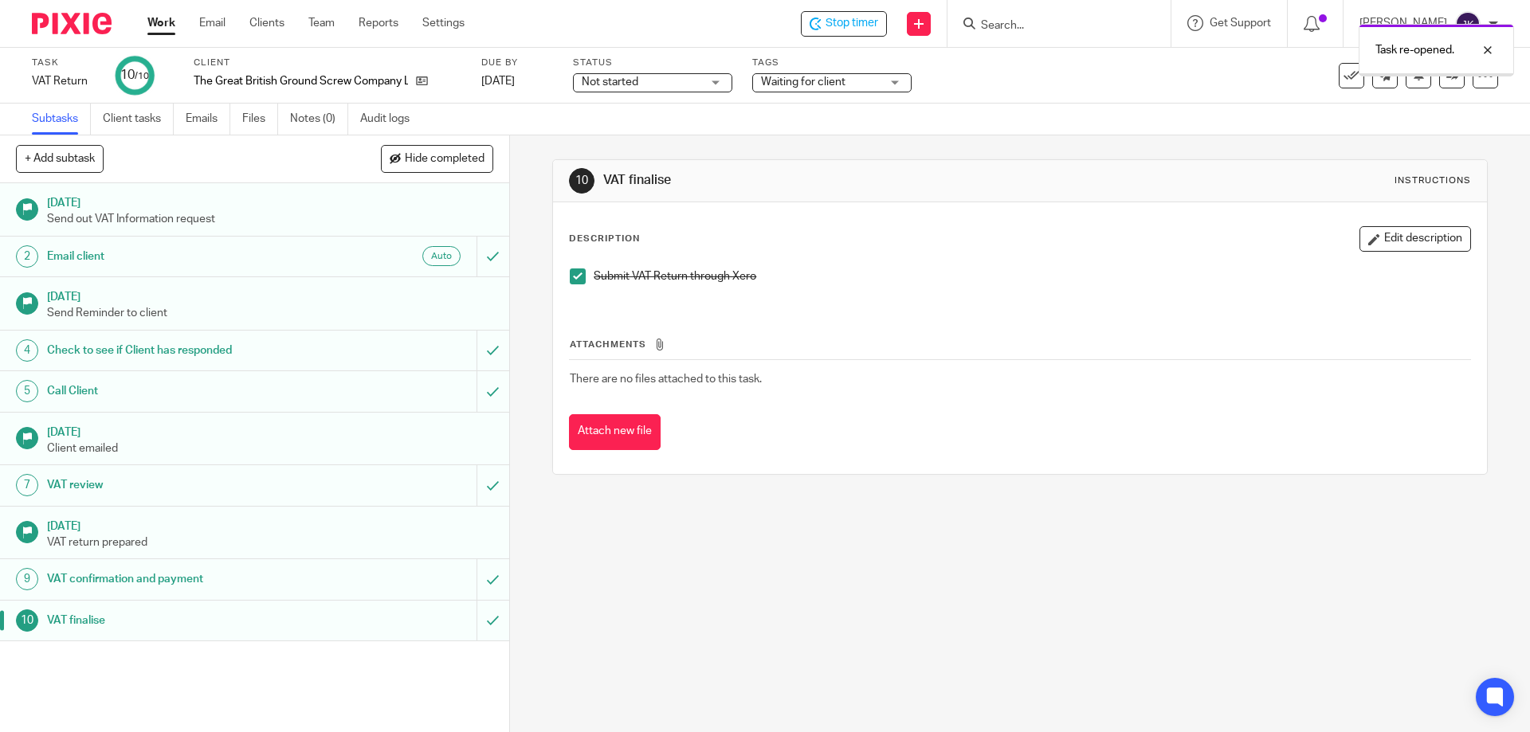
click at [855, 80] on span "Waiting for client" at bounding box center [821, 82] width 120 height 17
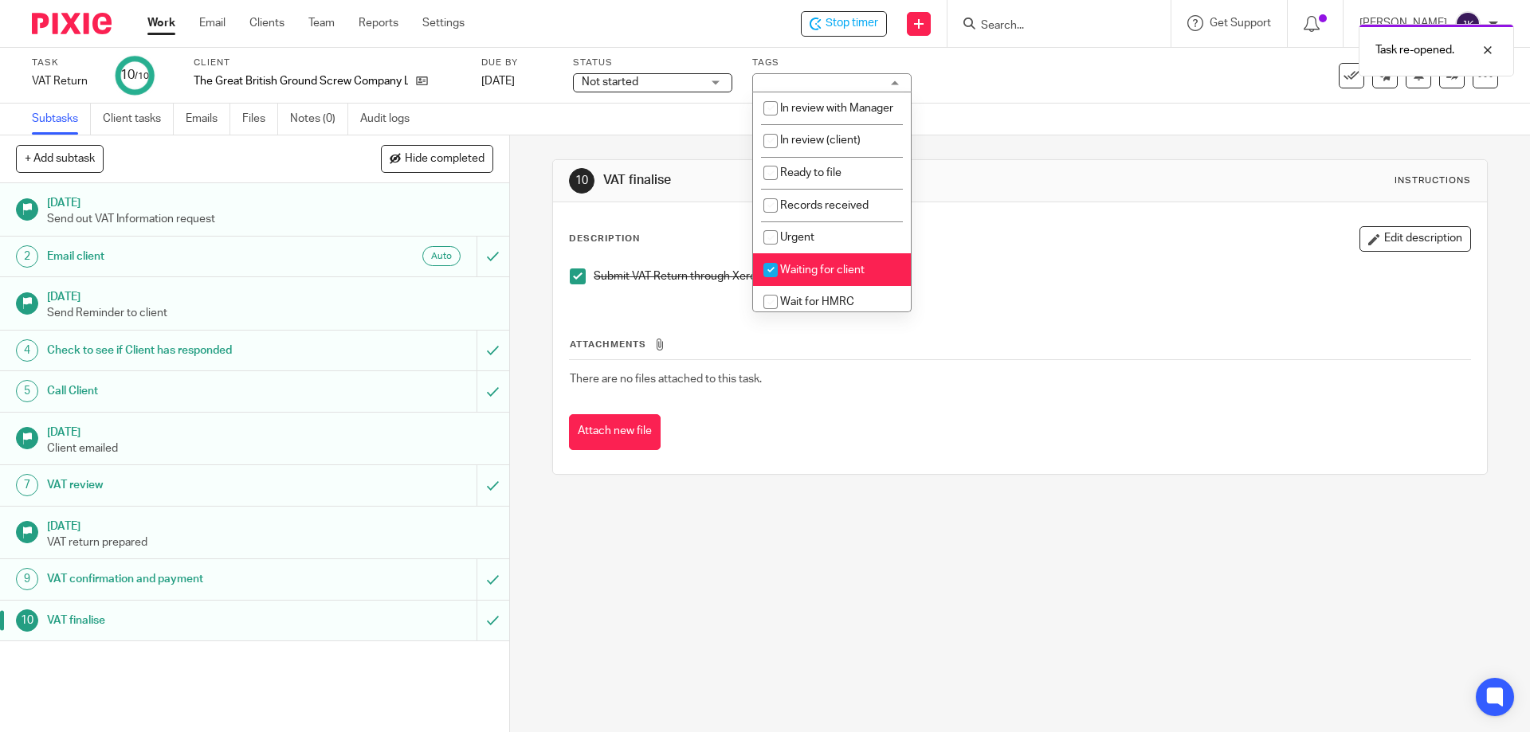
click at [785, 282] on input "checkbox" at bounding box center [770, 270] width 30 height 30
checkbox input "false"
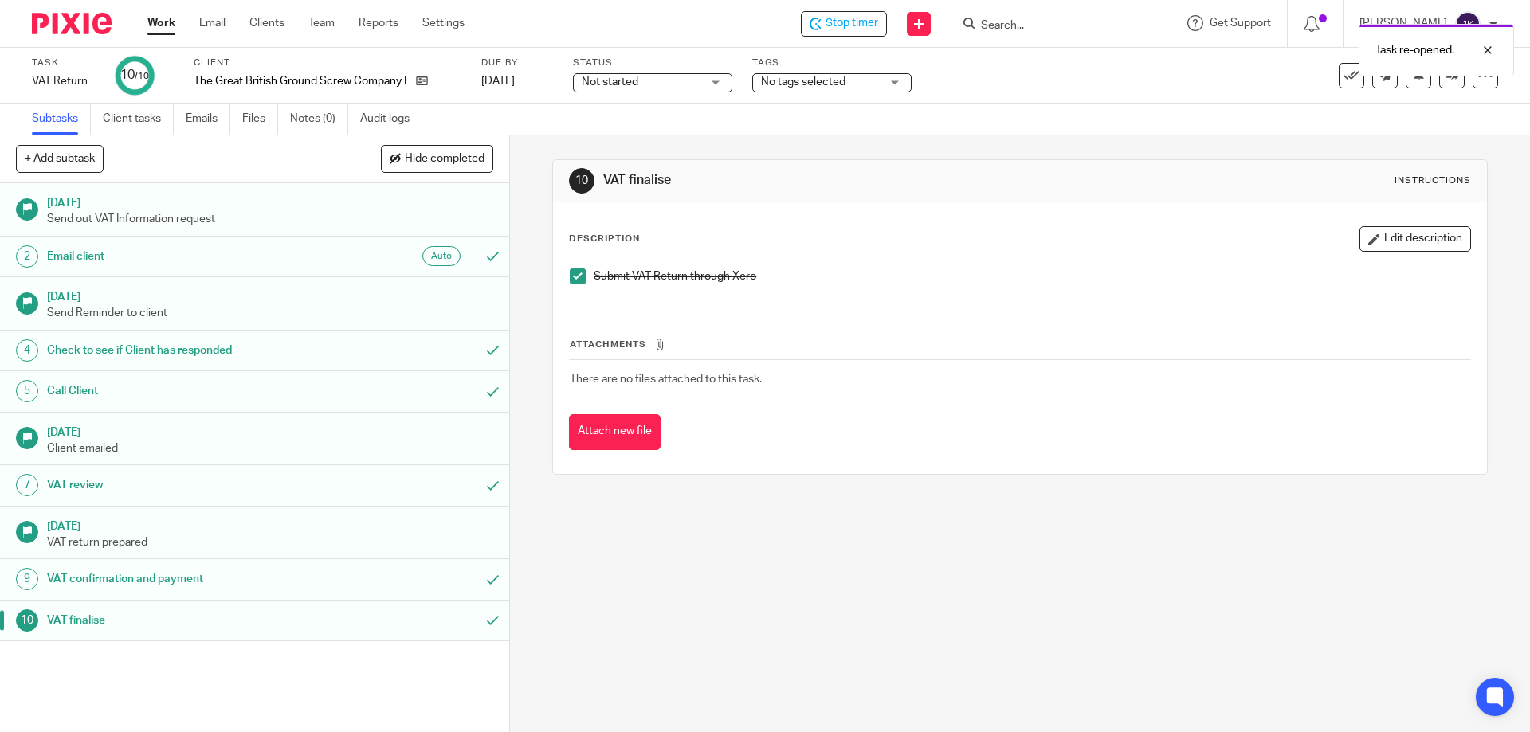
click at [1144, 226] on div "Description Edit description Submit VAT Return through Xero Attachments There a…" at bounding box center [1019, 338] width 933 height 272
click at [830, 20] on div "Task re-opened." at bounding box center [1139, 46] width 749 height 61
click at [1487, 48] on div at bounding box center [1475, 50] width 43 height 19
click at [850, 26] on span "Stop timer" at bounding box center [852, 23] width 53 height 17
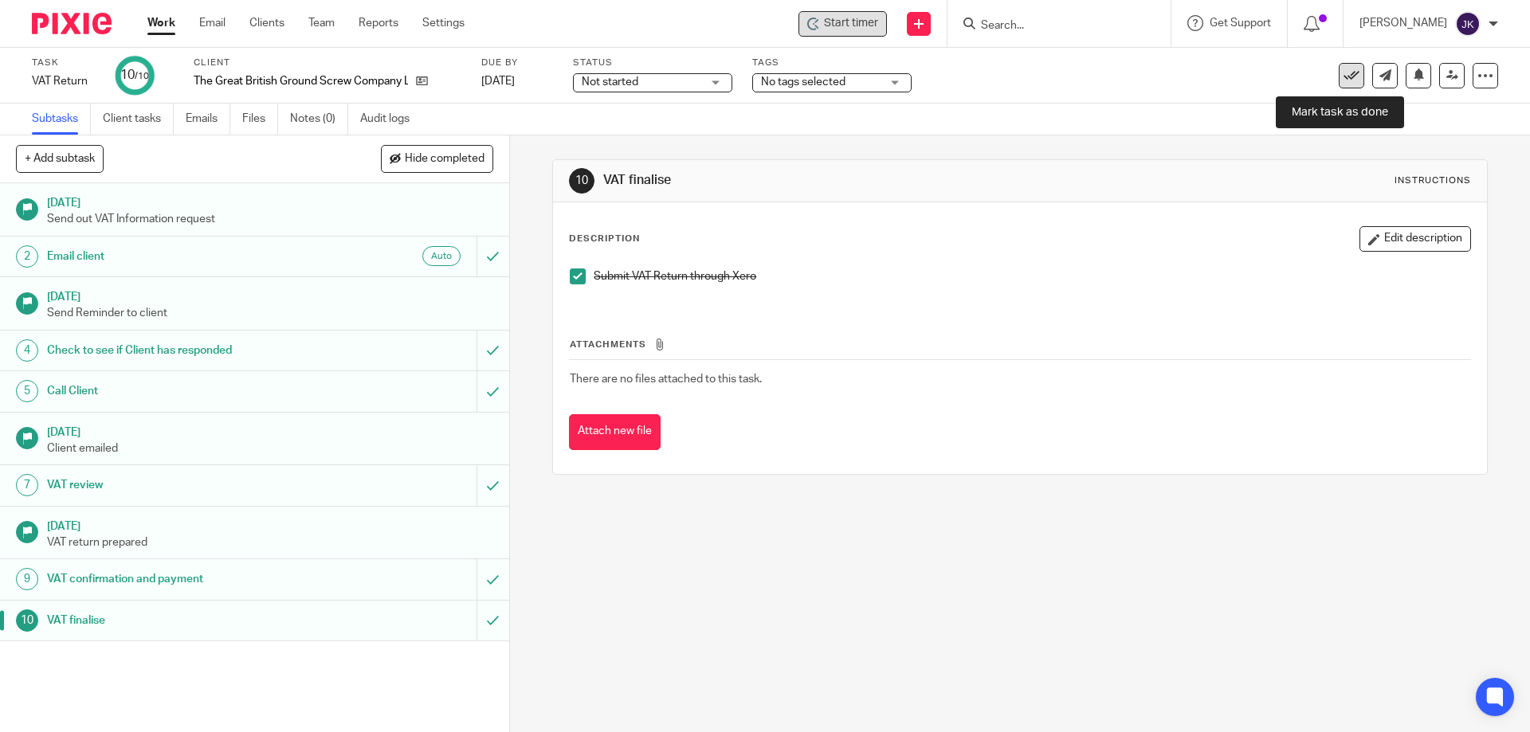
click at [1344, 77] on icon at bounding box center [1352, 76] width 16 height 16
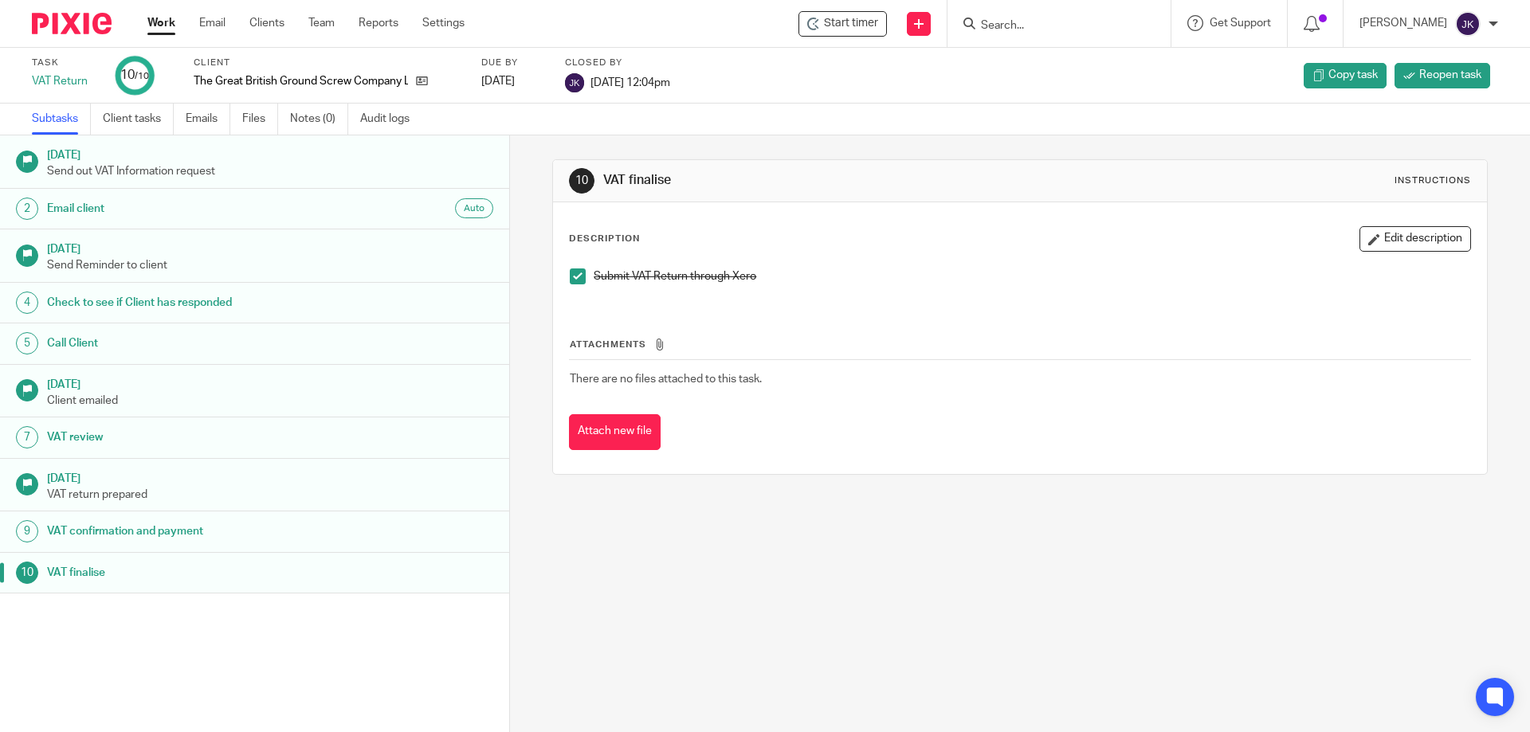
click at [174, 20] on link "Work" at bounding box center [161, 23] width 28 height 16
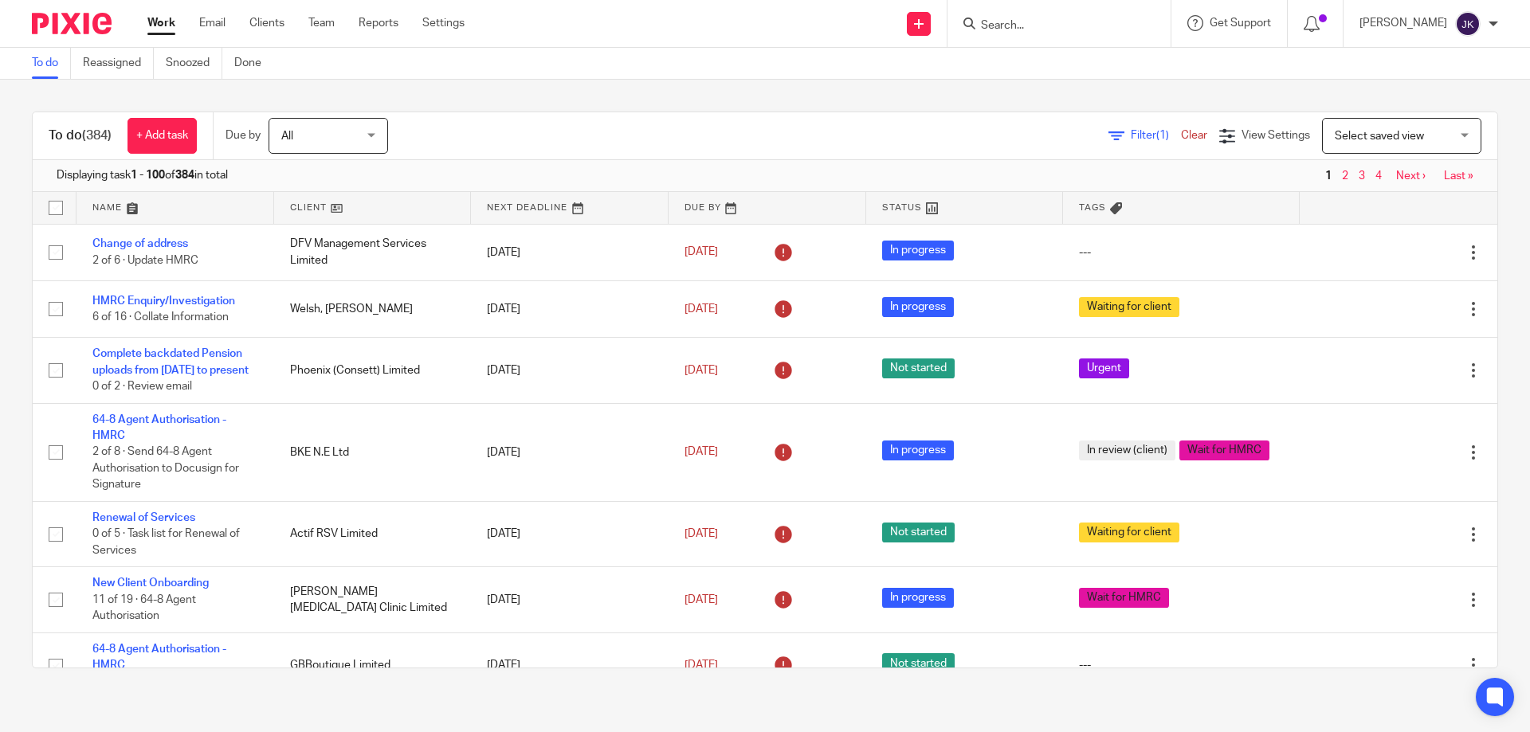
click at [1131, 134] on span "Filter (1)" at bounding box center [1156, 135] width 50 height 11
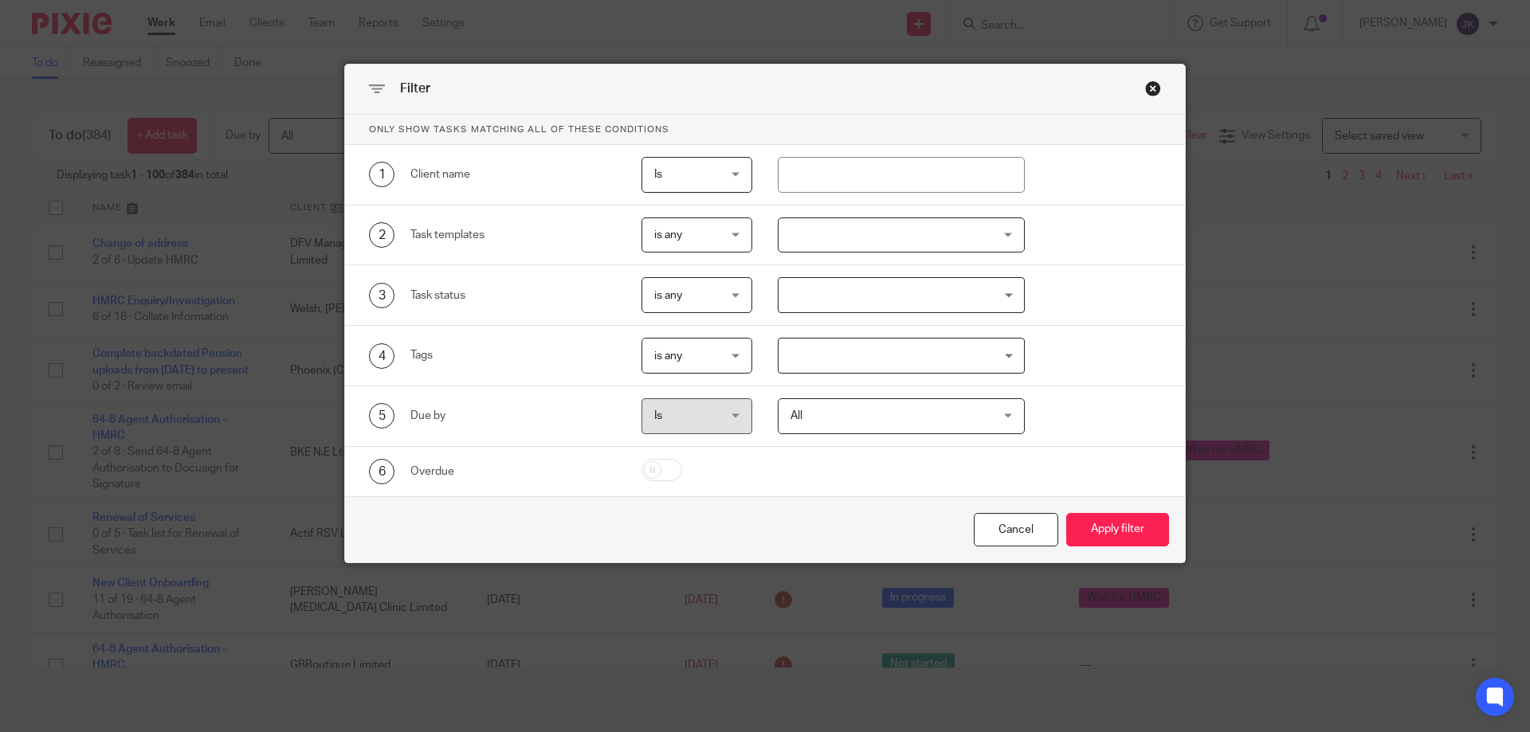
drag, startPoint x: 1150, startPoint y: 90, endPoint x: 1128, endPoint y: 92, distance: 22.4
click at [1149, 91] on div "Close this dialog window" at bounding box center [1153, 88] width 16 height 16
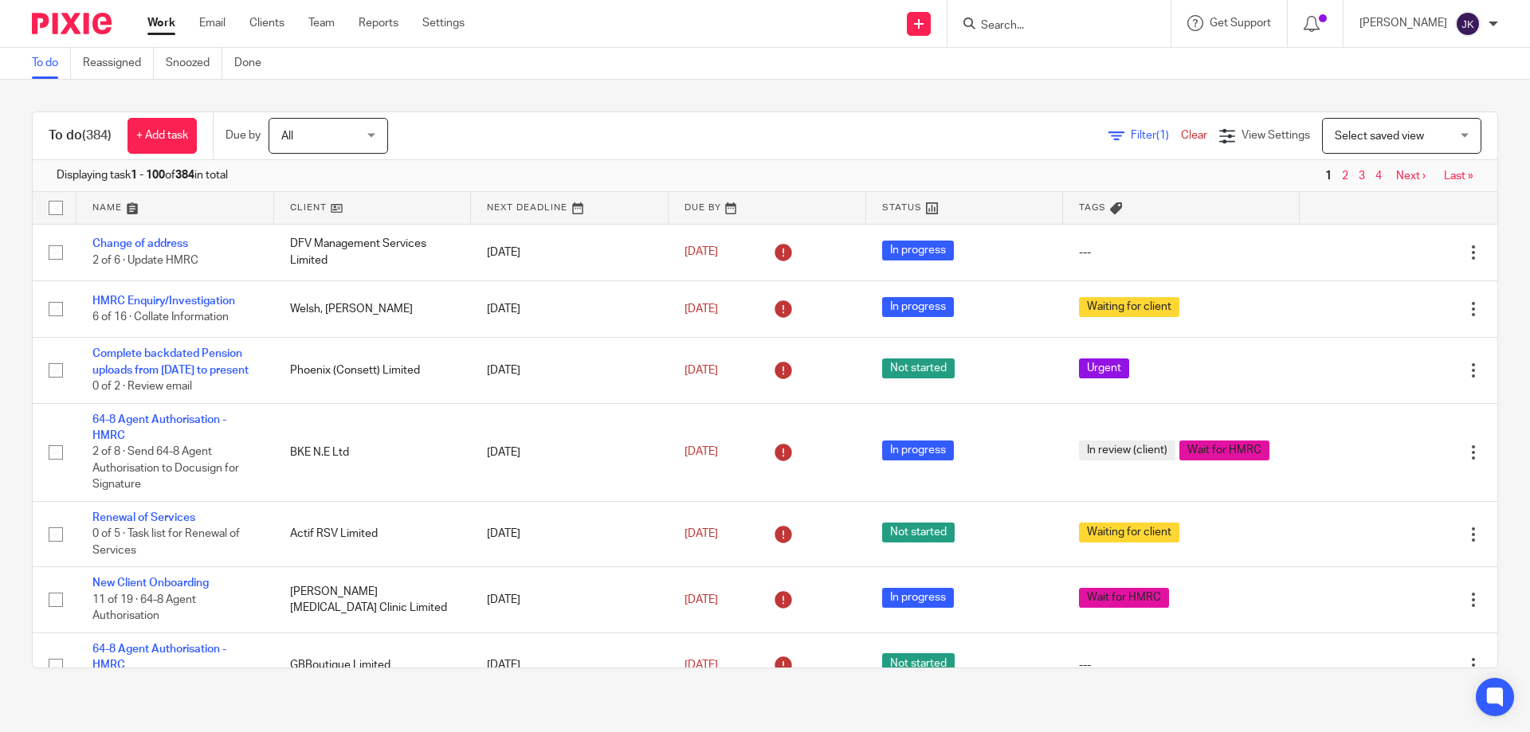
click at [979, 76] on div "To do Reassigned Snoozed Done" at bounding box center [765, 64] width 1530 height 32
click at [1003, 19] on input "Search" at bounding box center [1050, 26] width 143 height 14
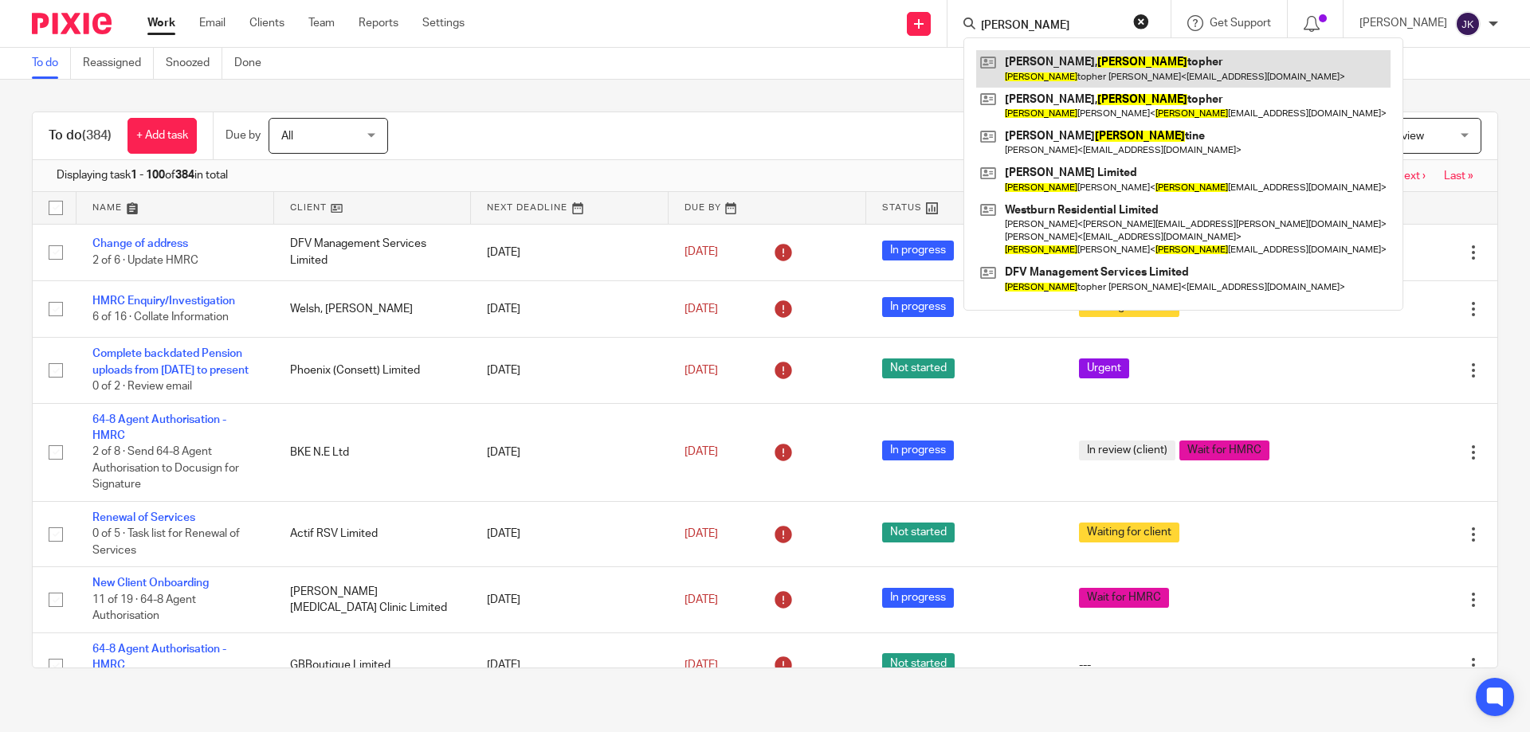
type input "chris"
click at [1017, 73] on link at bounding box center [1183, 68] width 414 height 37
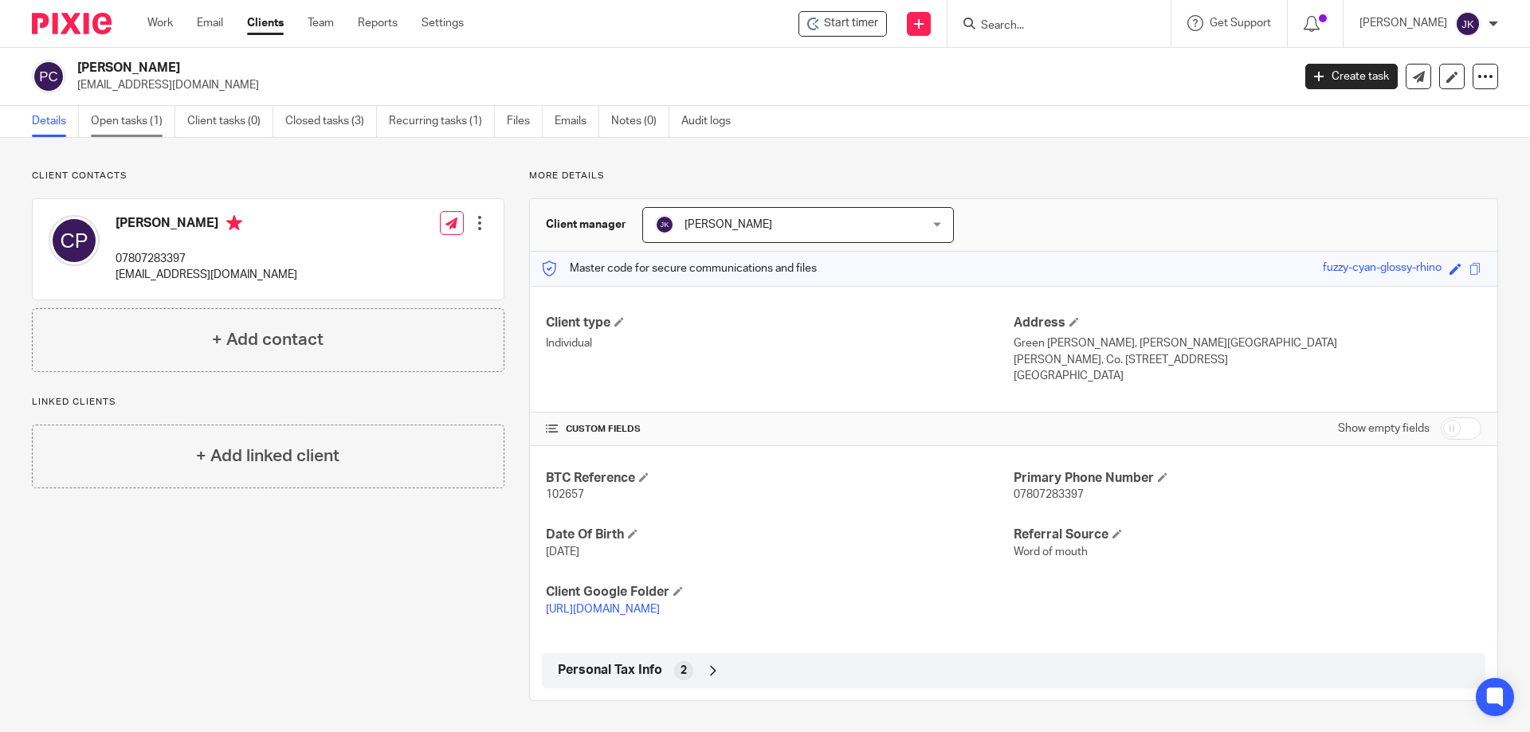
click at [96, 116] on link "Open tasks (1)" at bounding box center [133, 121] width 84 height 31
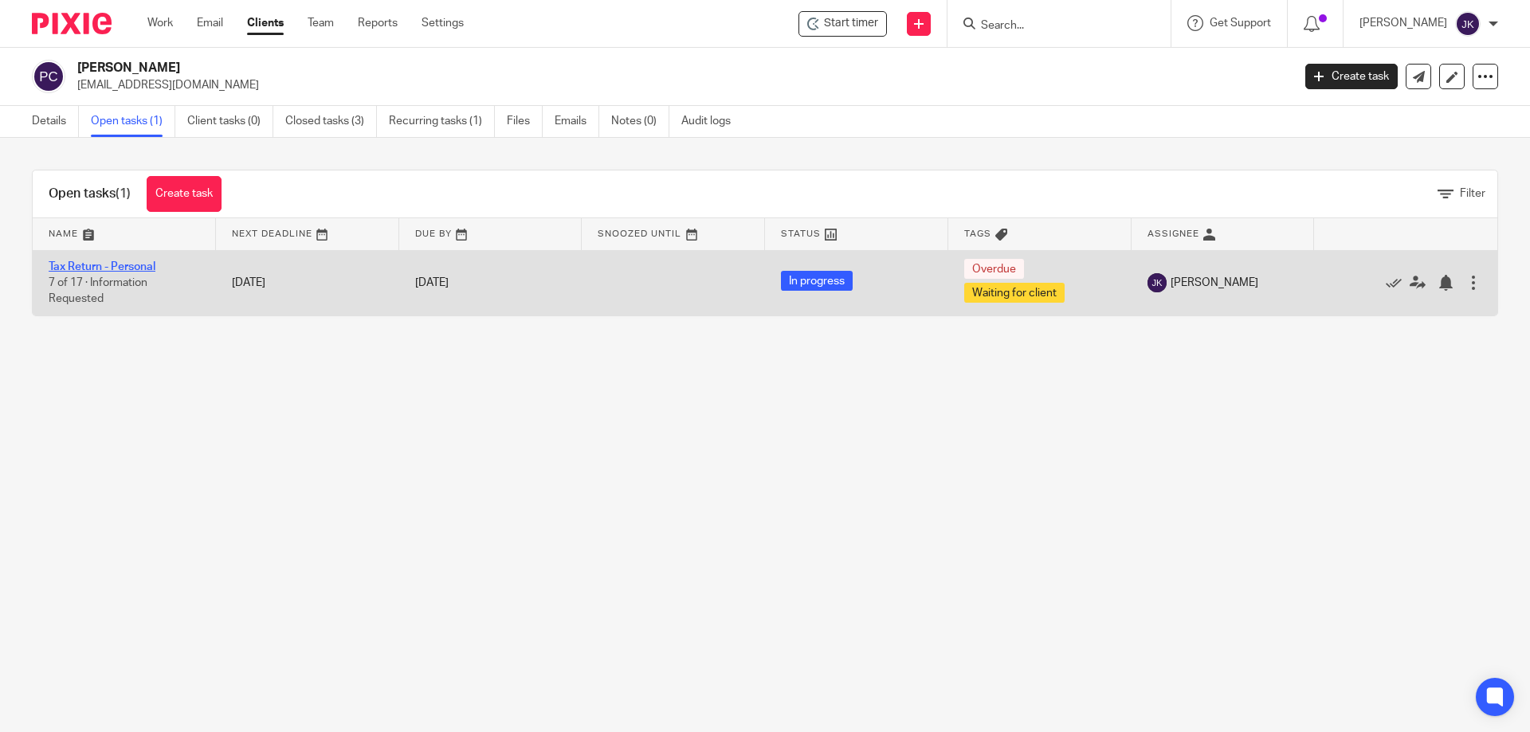
click at [112, 266] on link "Tax Return - Personal" at bounding box center [102, 266] width 107 height 11
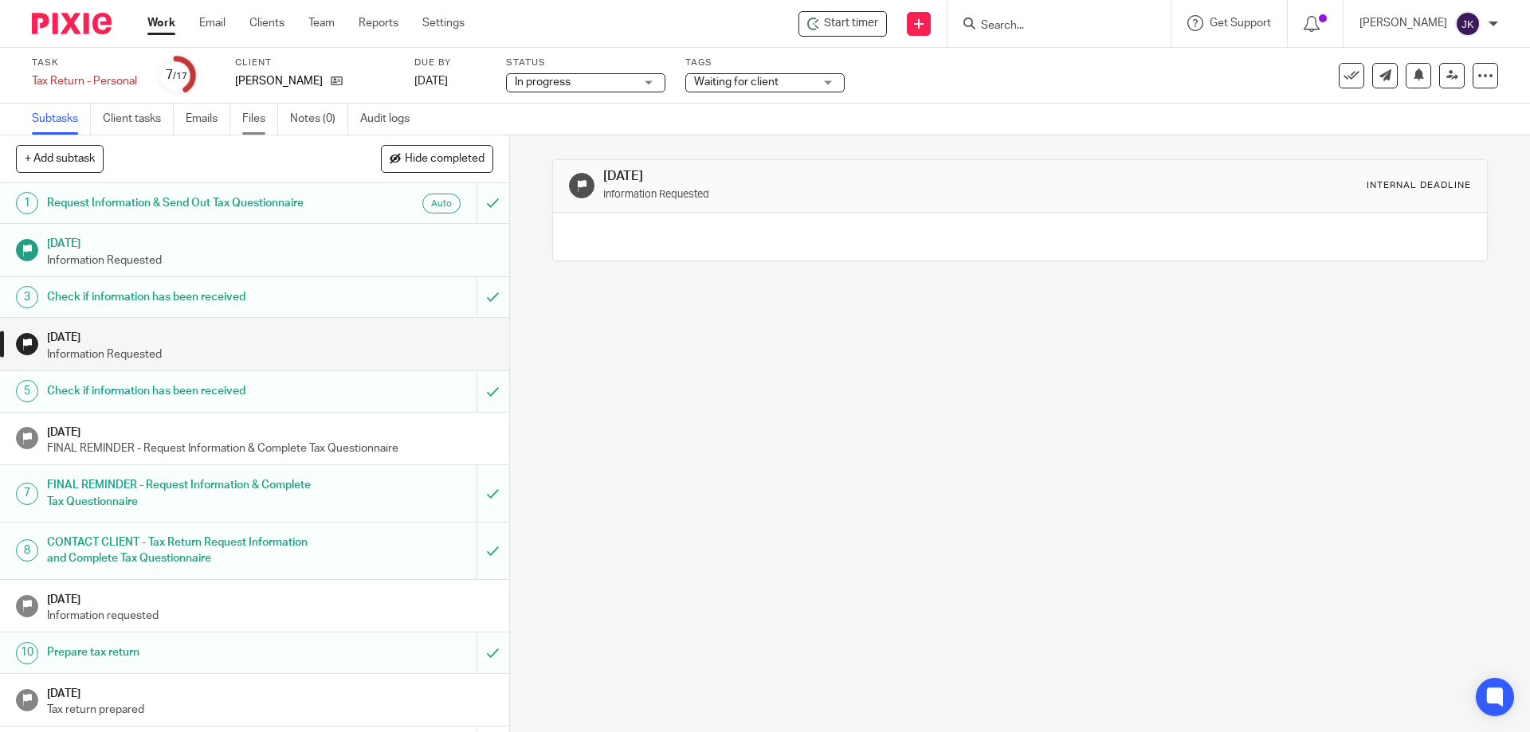
click at [256, 116] on link "Files" at bounding box center [260, 119] width 36 height 31
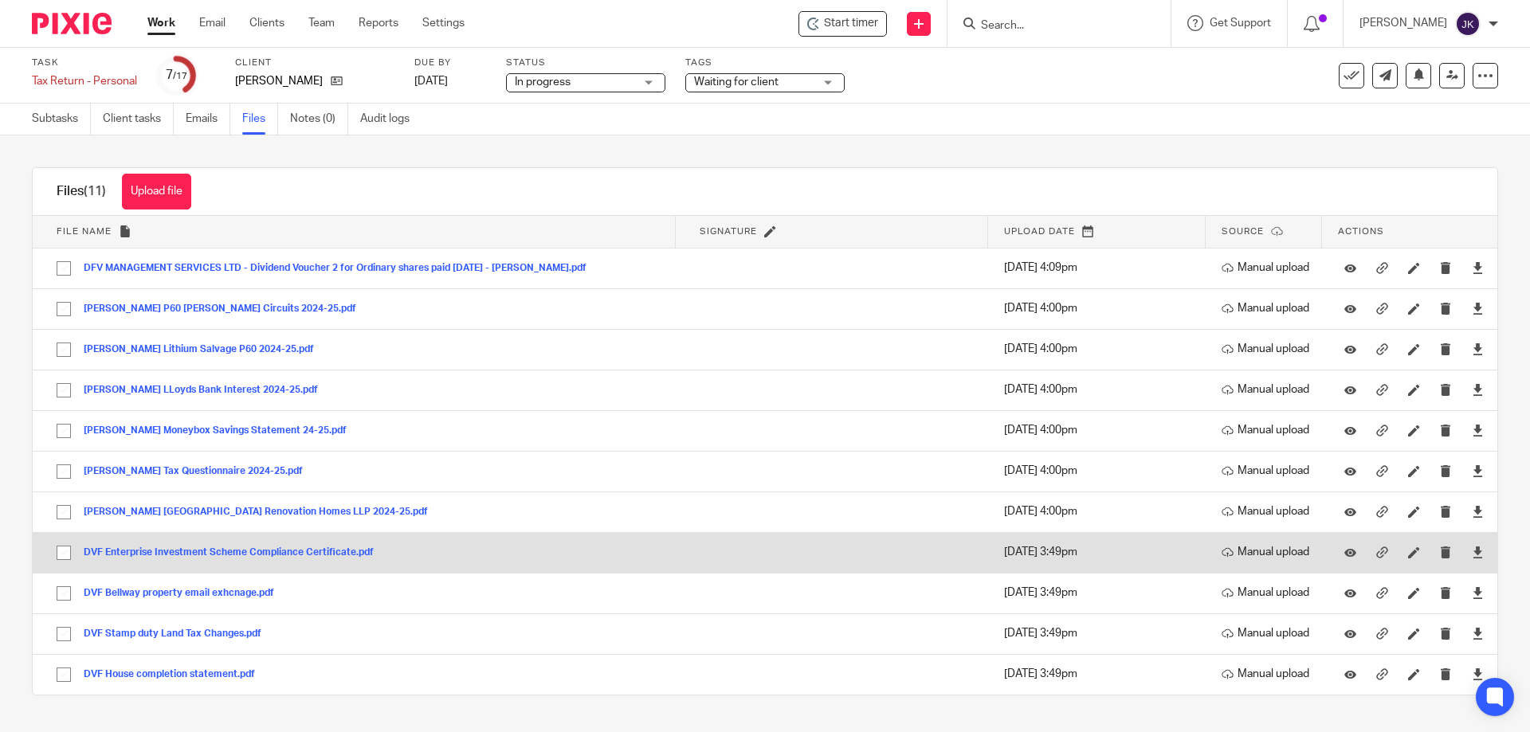
click at [218, 555] on button "DVF Enterprise Investment Scheme Compliance Certificate.pdf" at bounding box center [235, 552] width 302 height 11
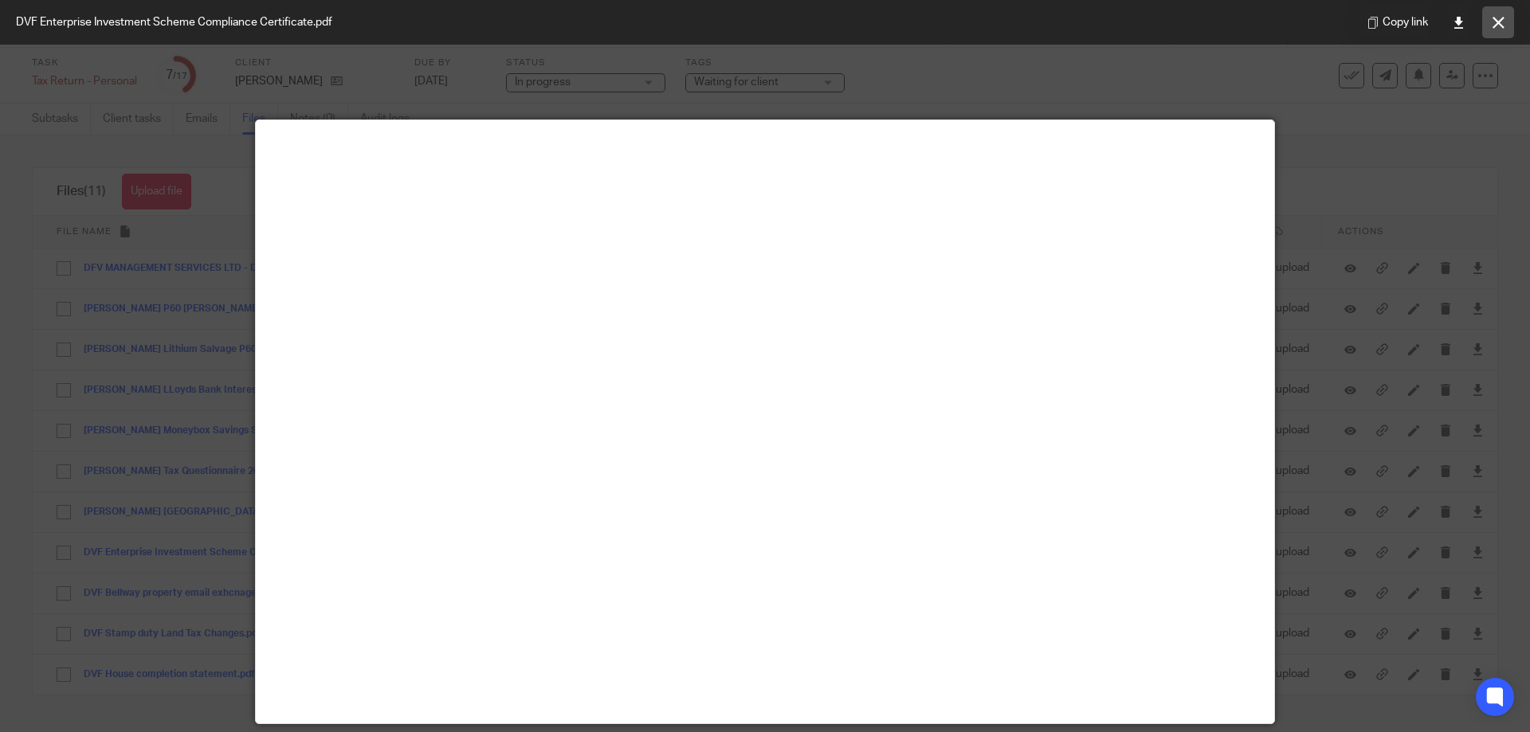
click at [1500, 22] on icon at bounding box center [1499, 23] width 12 height 12
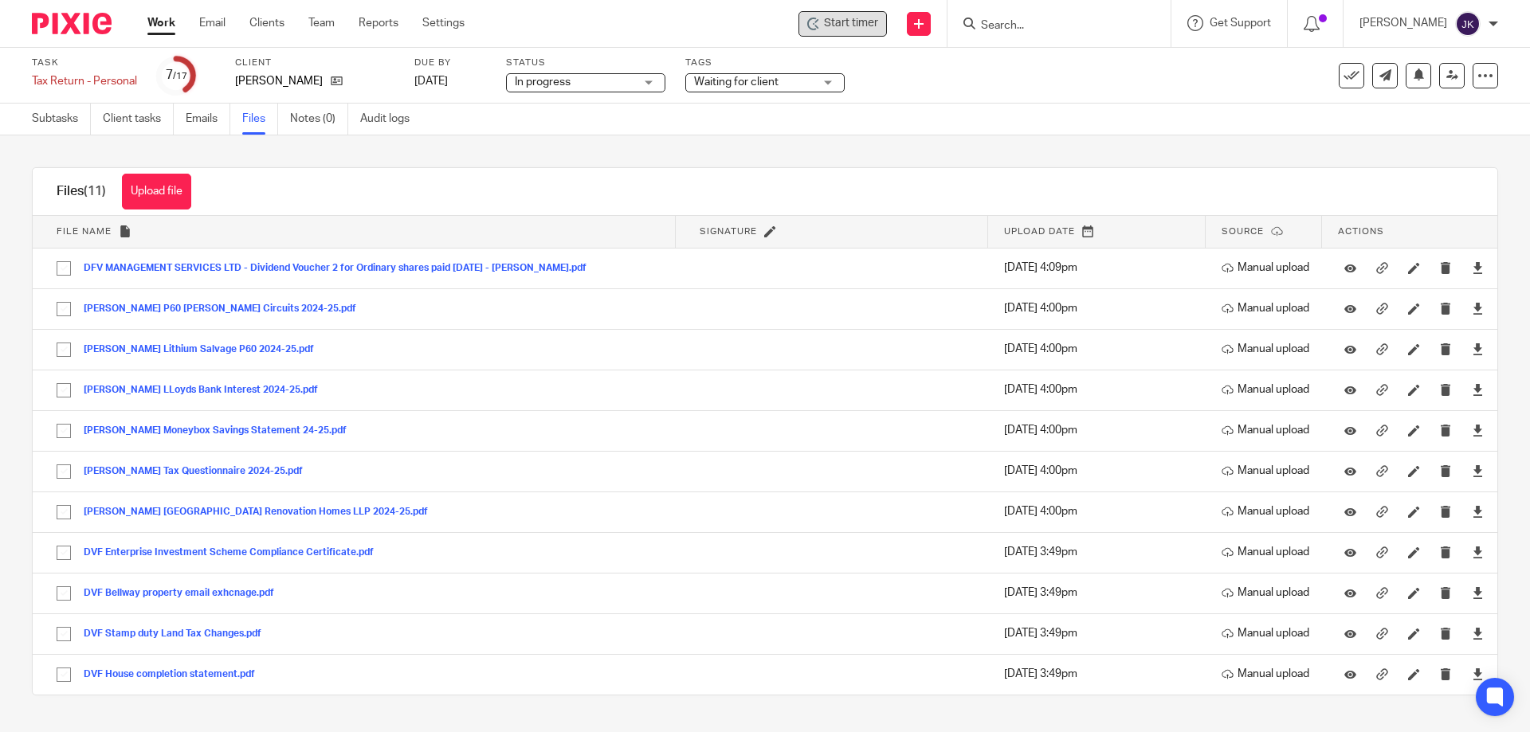
click at [864, 20] on span "Start timer" at bounding box center [851, 23] width 54 height 17
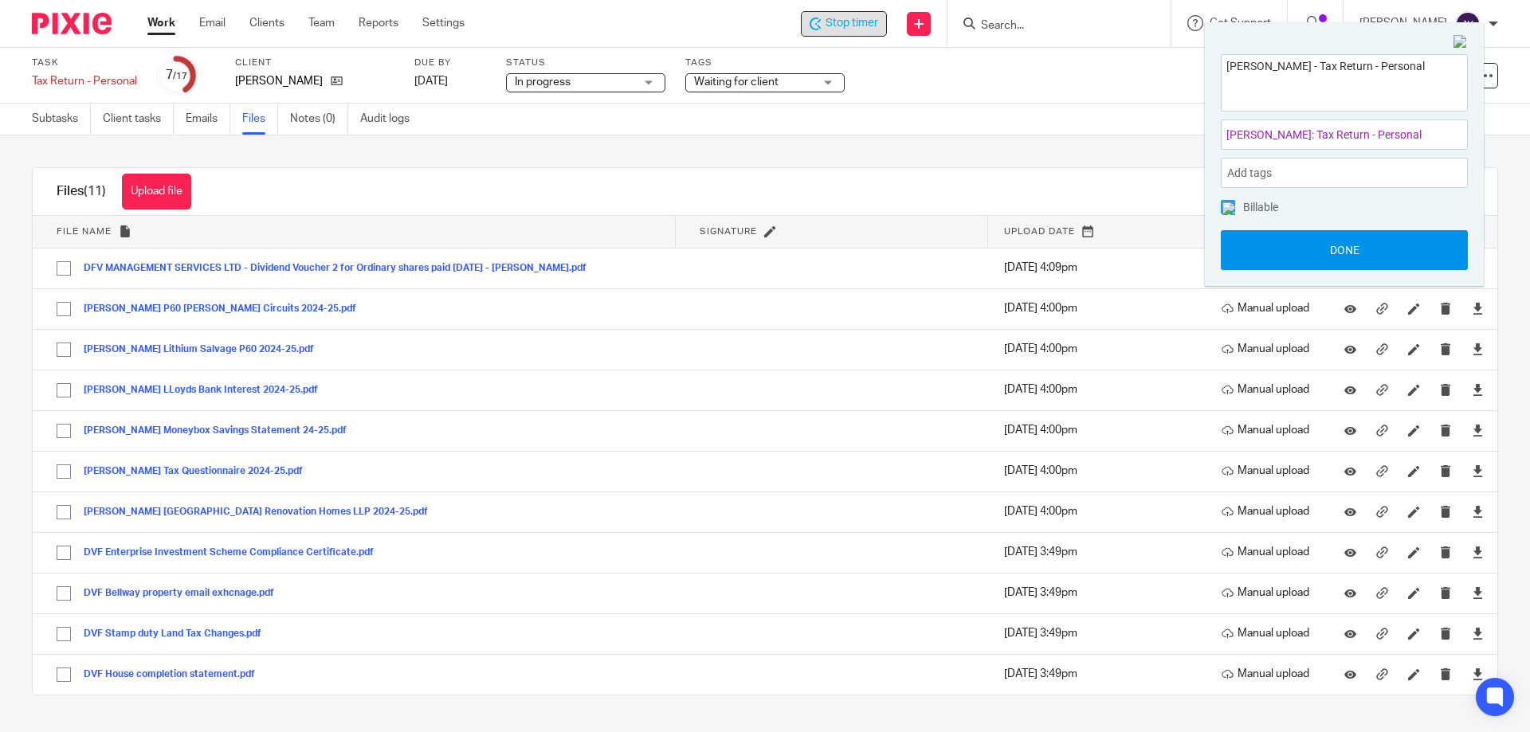
click at [1343, 250] on button "Done" at bounding box center [1344, 250] width 247 height 40
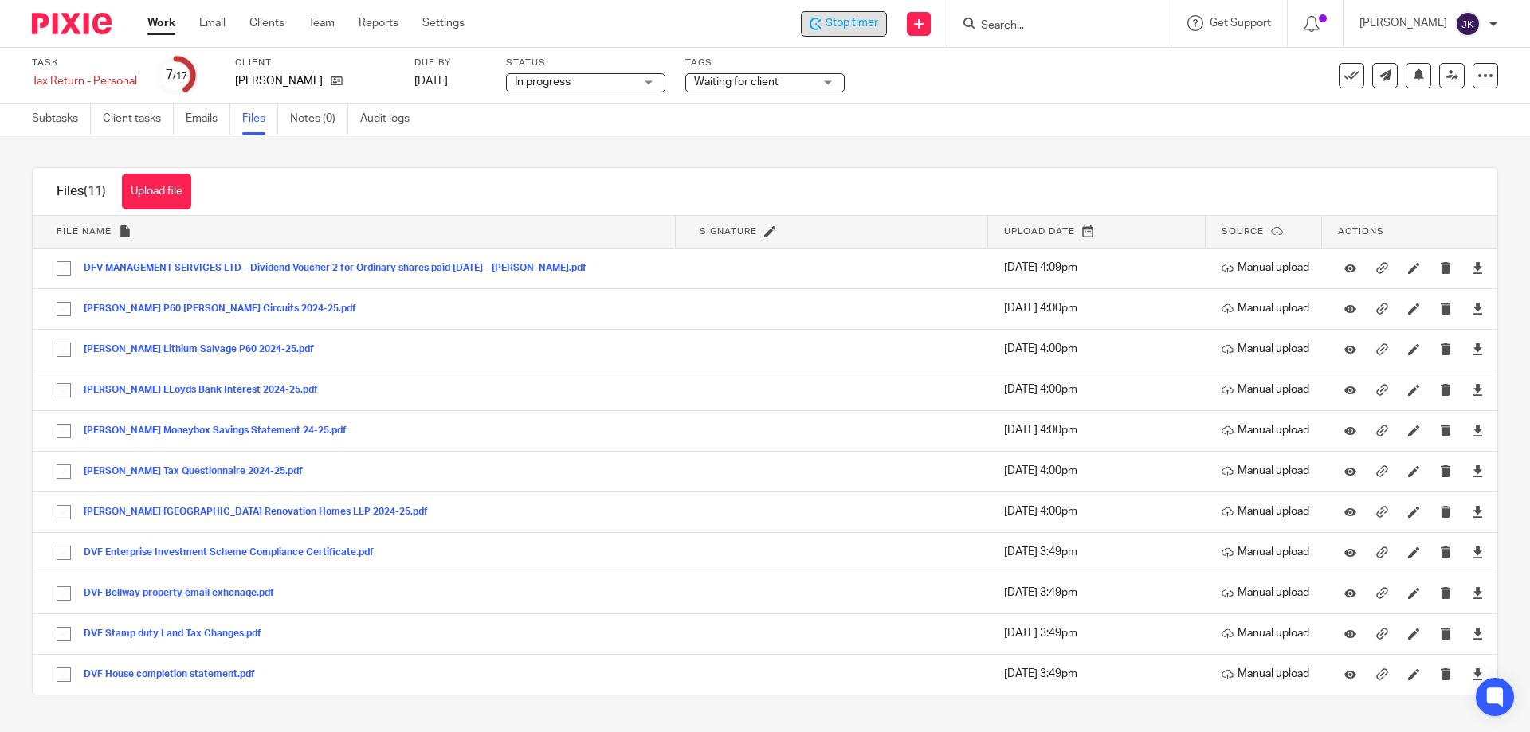
click at [764, 81] on span "Waiting for client" at bounding box center [736, 82] width 84 height 11
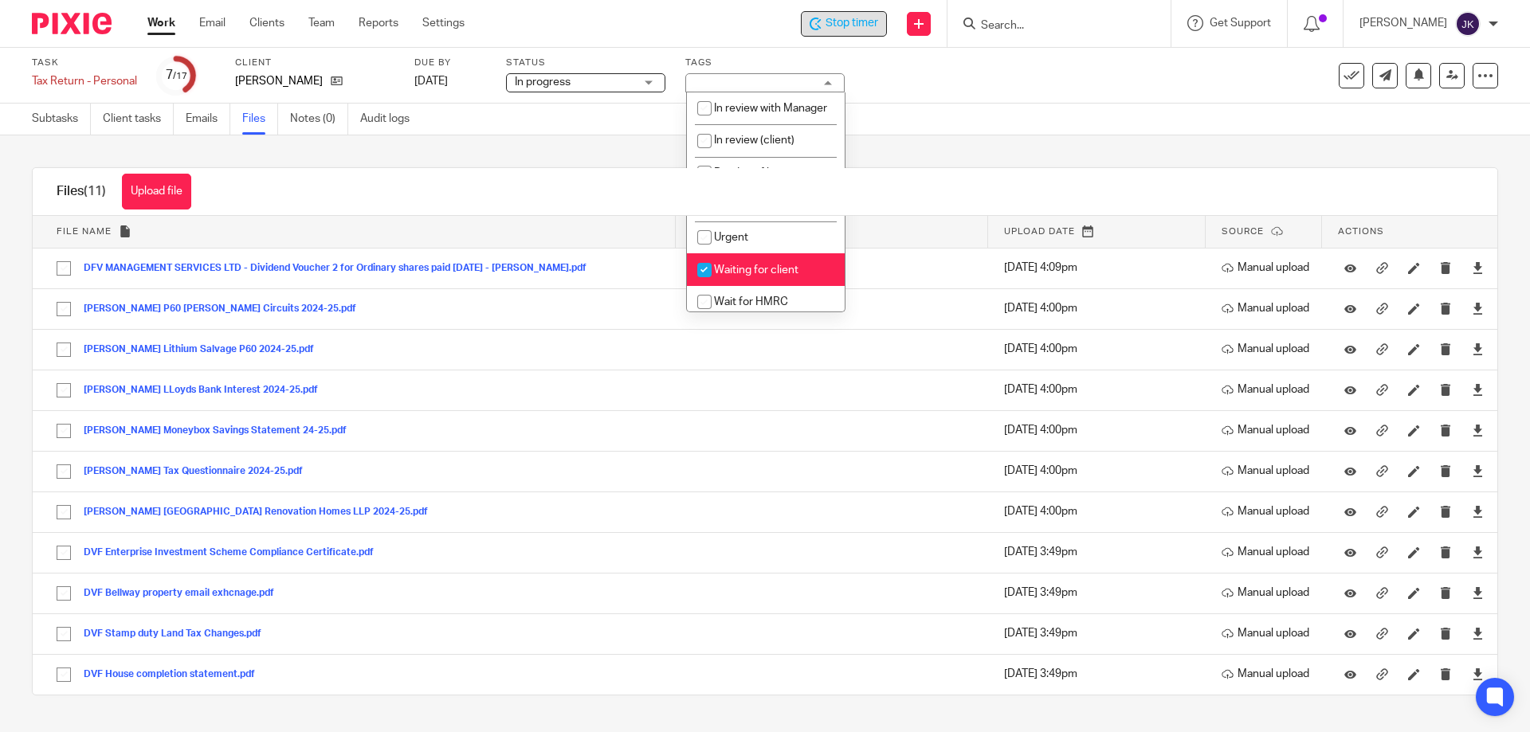
click at [736, 276] on span "Waiting for client" at bounding box center [756, 270] width 84 height 11
checkbox input "false"
click at [1065, 124] on div "Subtasks Client tasks Emails Files Notes (0) Audit logs" at bounding box center [765, 120] width 1530 height 32
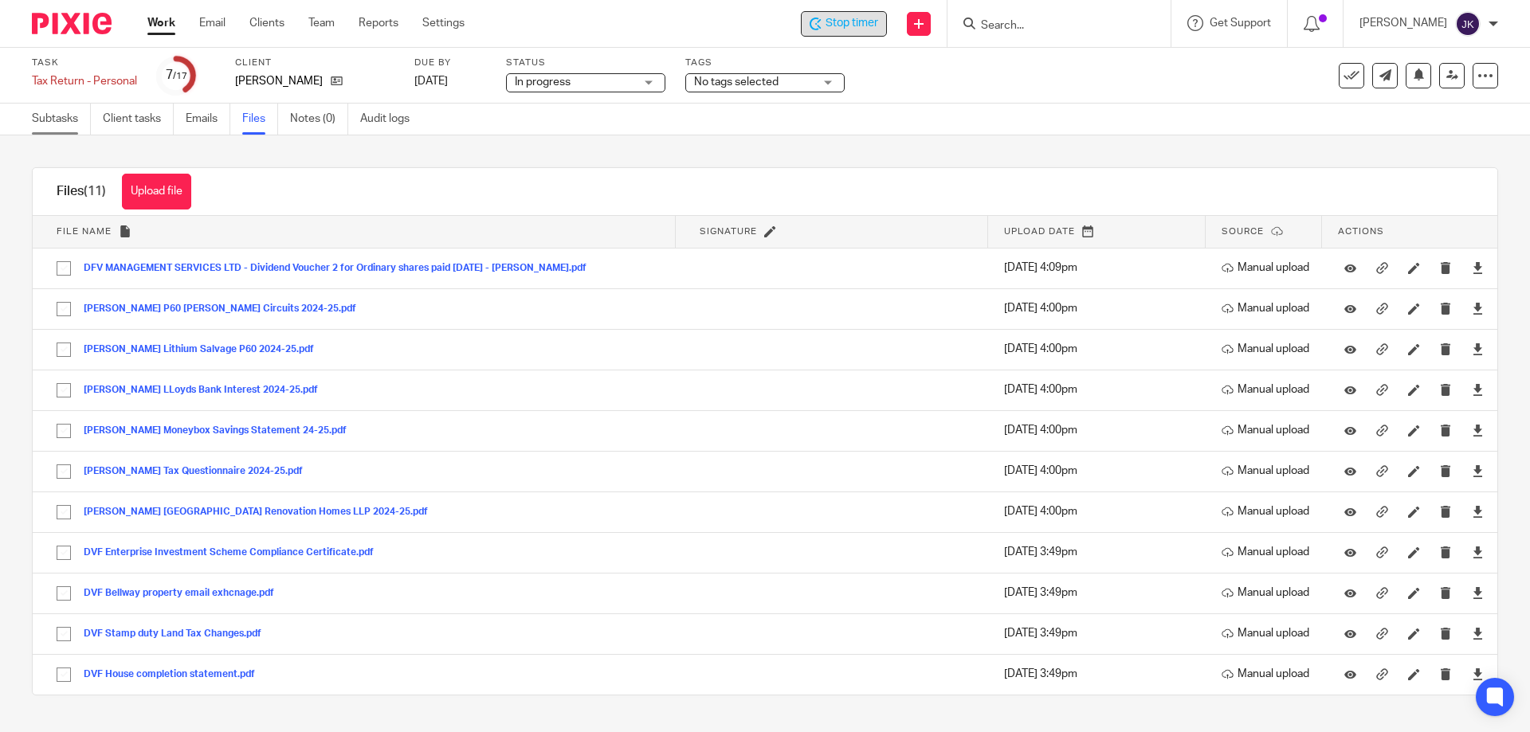
click at [53, 116] on link "Subtasks" at bounding box center [61, 119] width 59 height 31
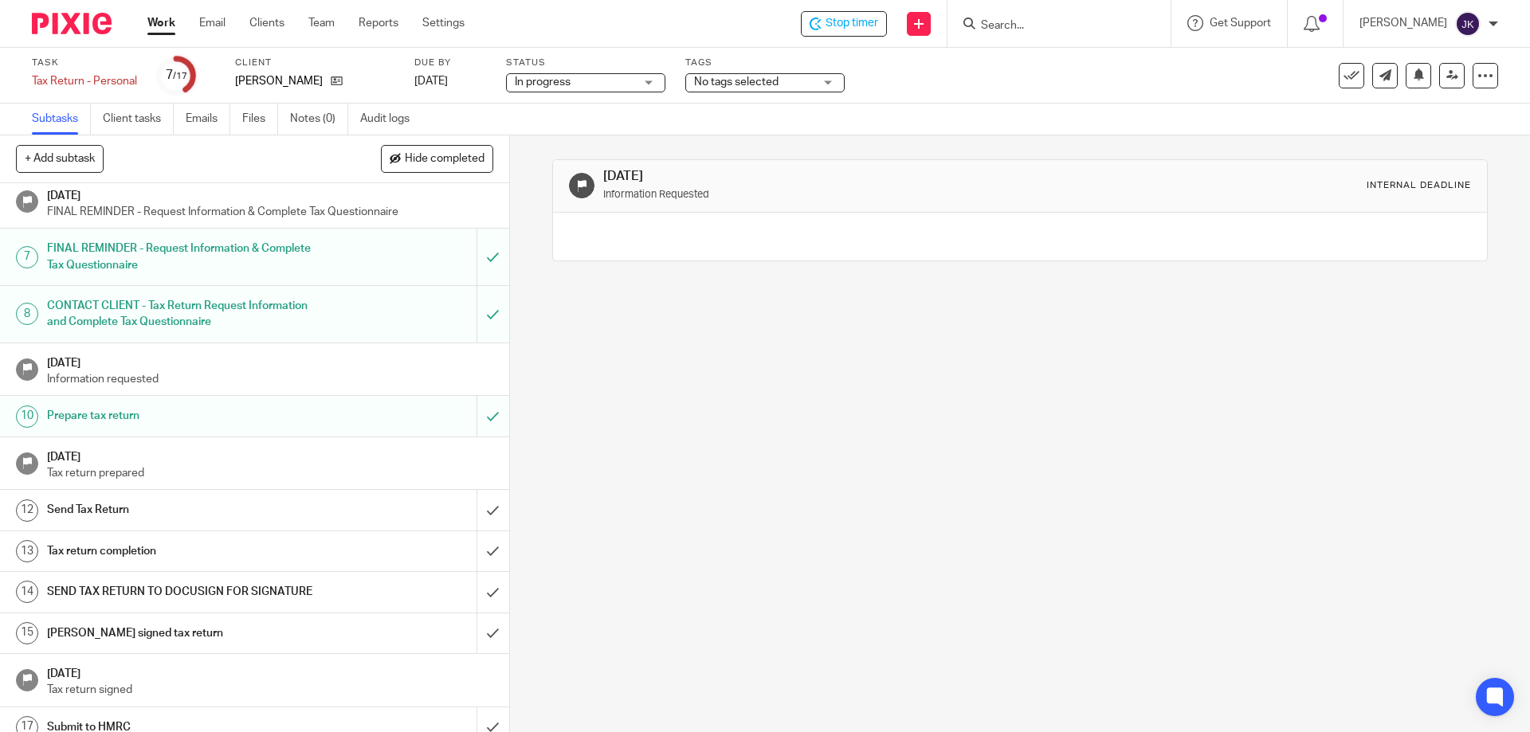
scroll to position [253, 0]
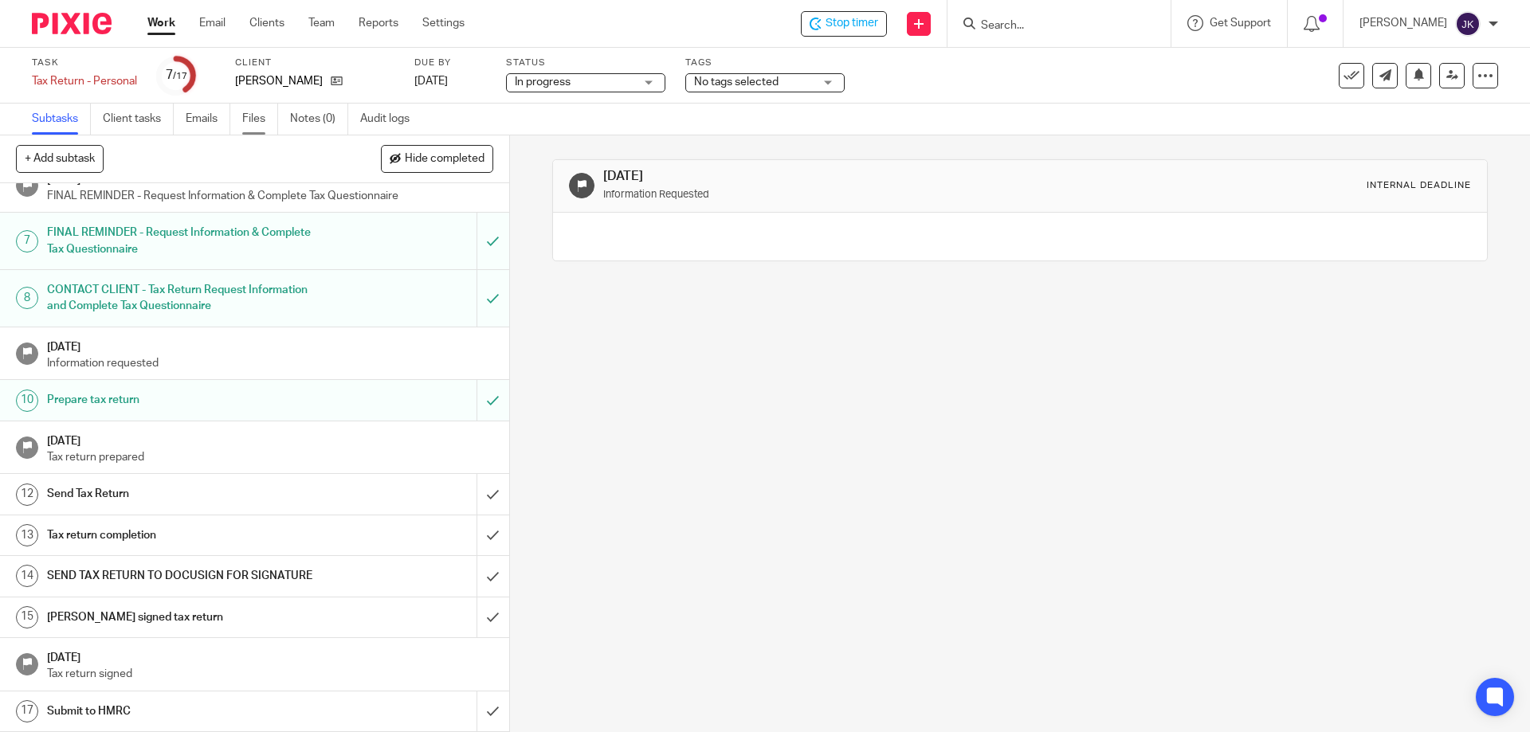
click at [264, 109] on link "Files" at bounding box center [260, 119] width 36 height 31
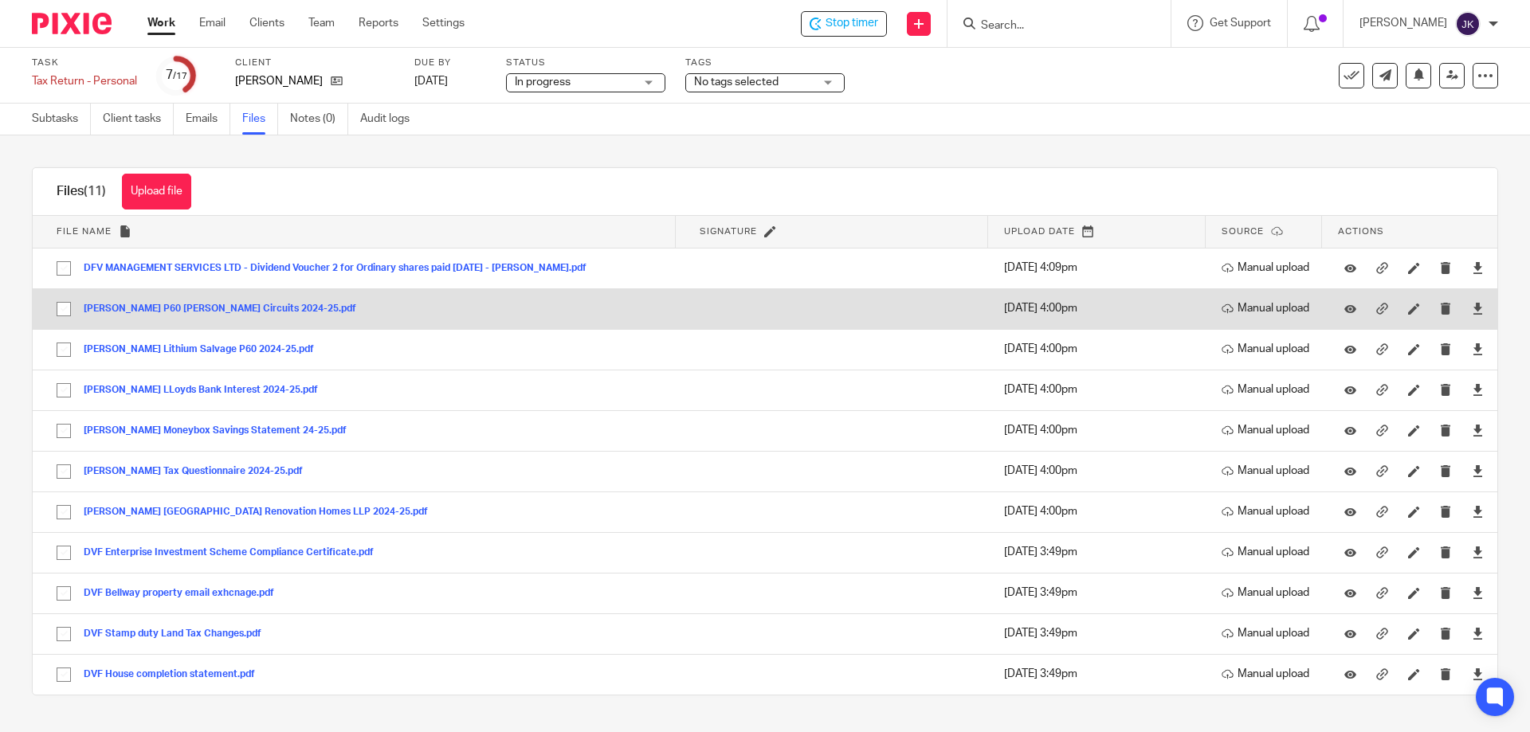
click at [251, 309] on button "[PERSON_NAME] P60 [PERSON_NAME] Circuits 2024-25.pdf" at bounding box center [226, 309] width 284 height 11
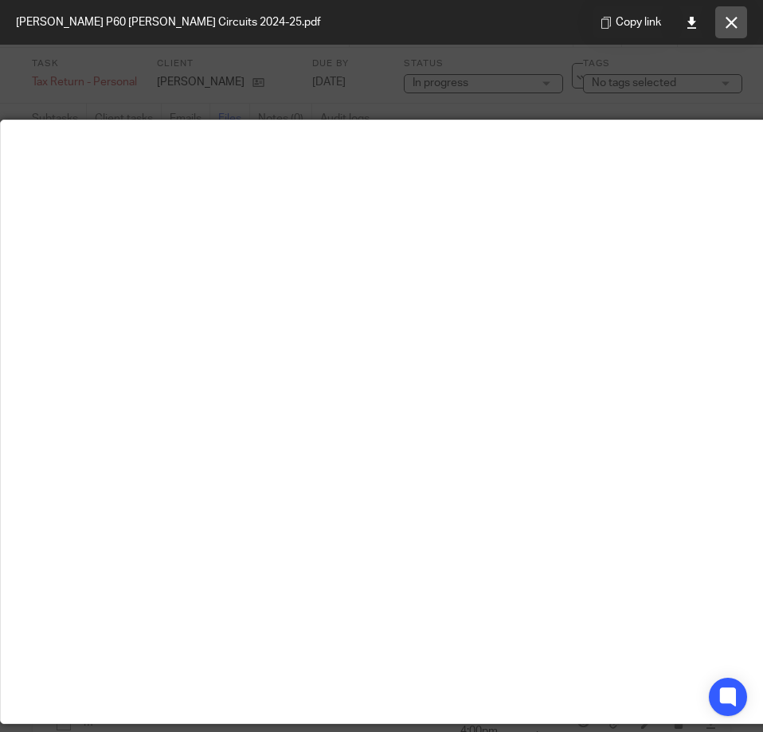
click at [730, 18] on icon at bounding box center [732, 23] width 12 height 12
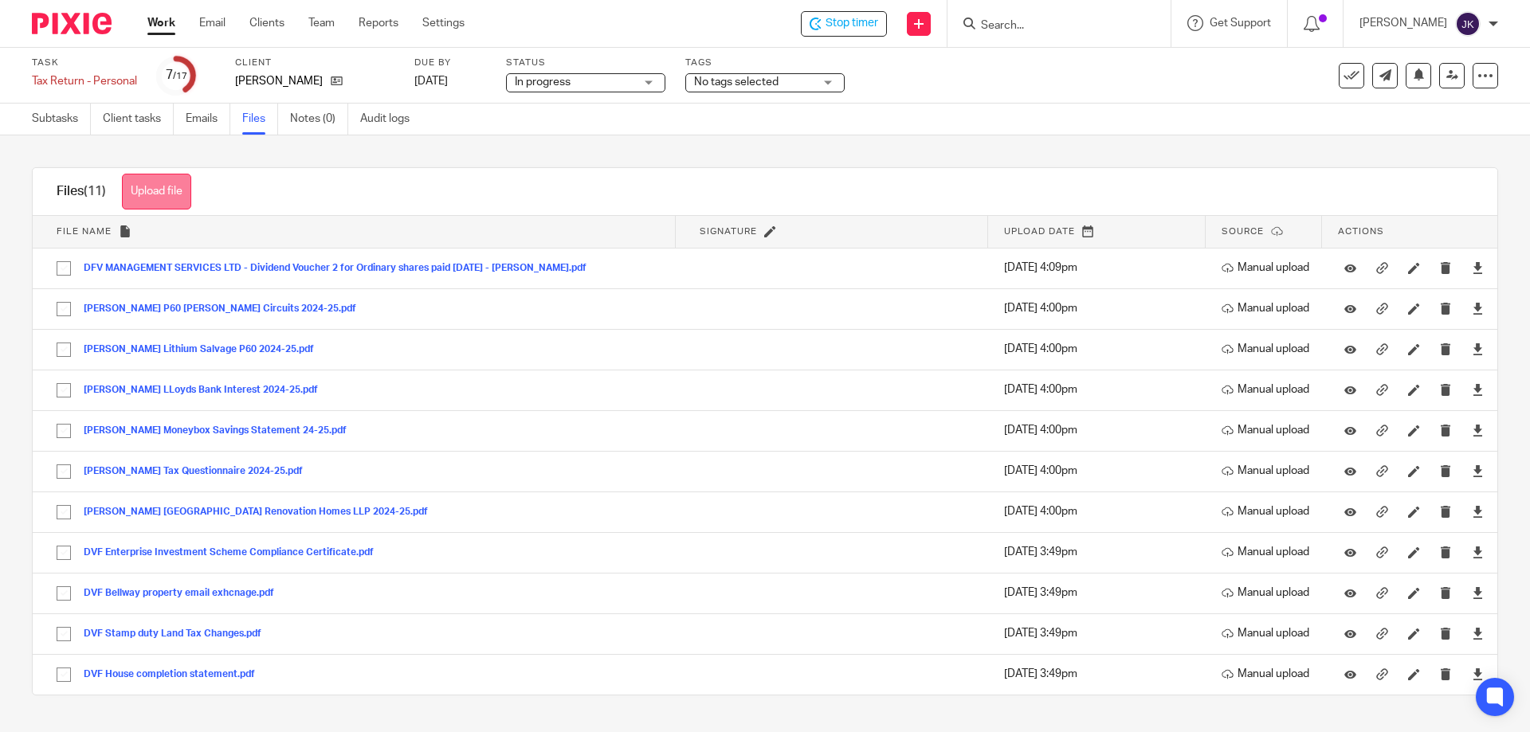
click at [145, 192] on button "Upload file" at bounding box center [156, 192] width 69 height 36
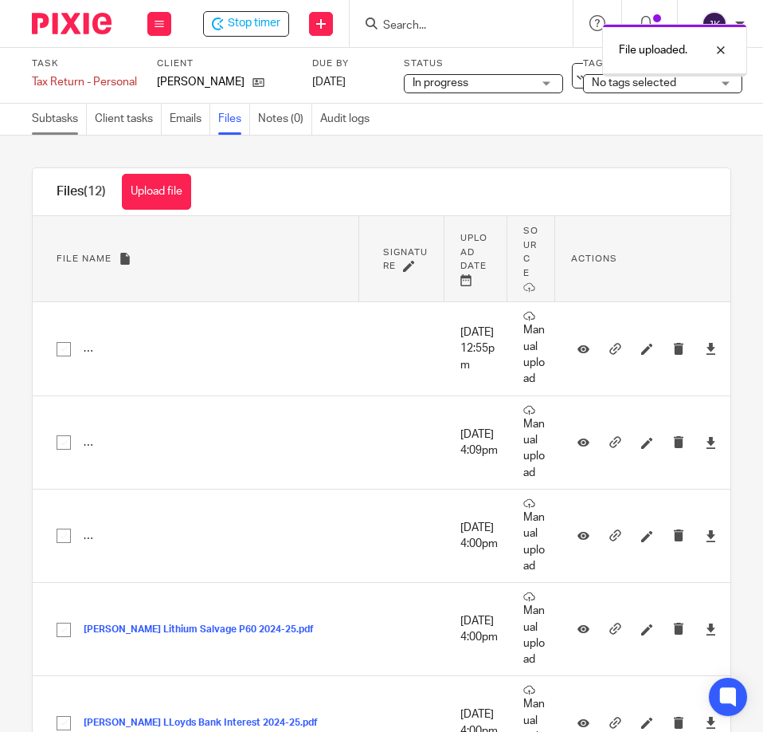
click at [46, 116] on link "Subtasks" at bounding box center [59, 119] width 55 height 31
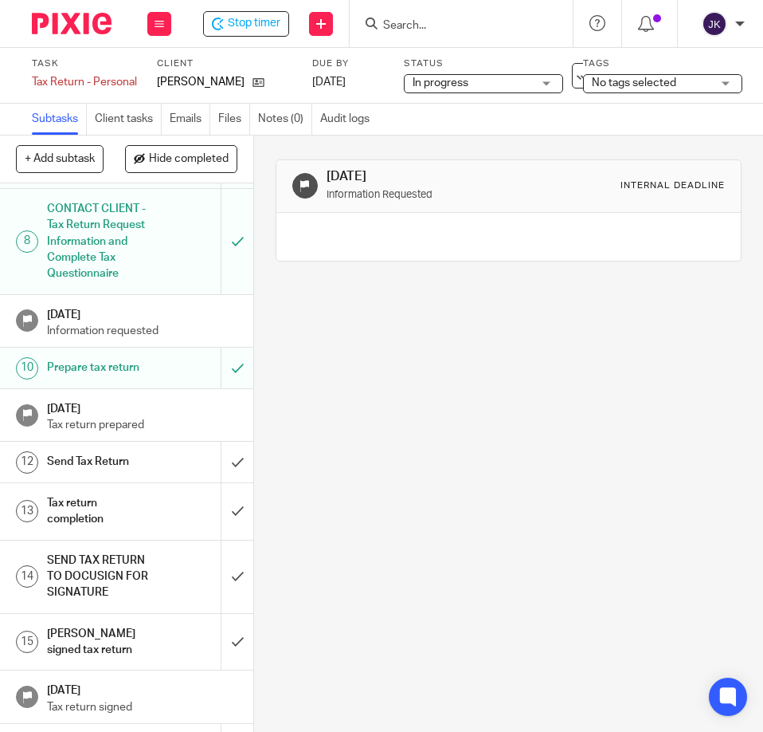
scroll to position [594, 0]
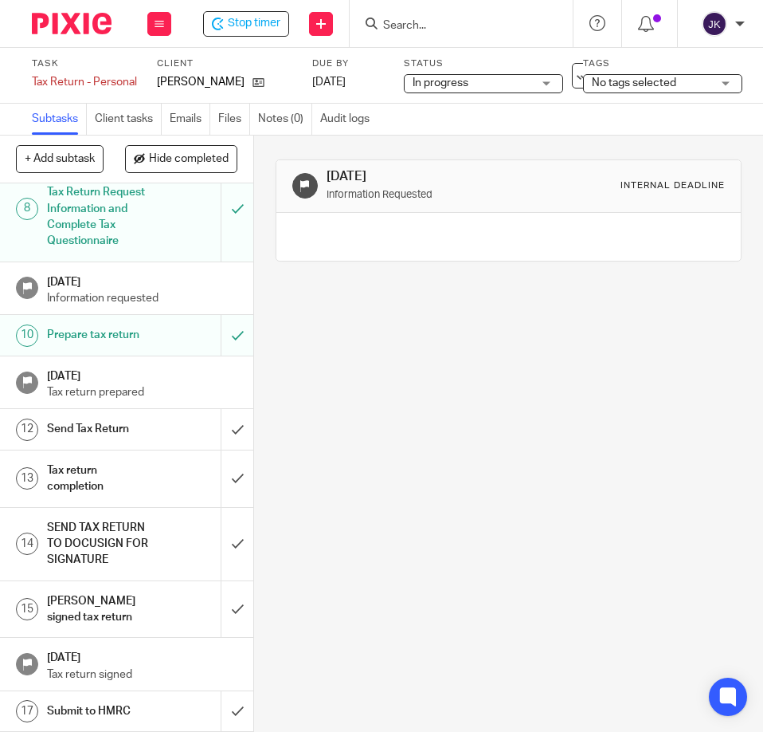
click at [106, 417] on h1 "Send Tax Return" at bounding box center [99, 429] width 105 height 24
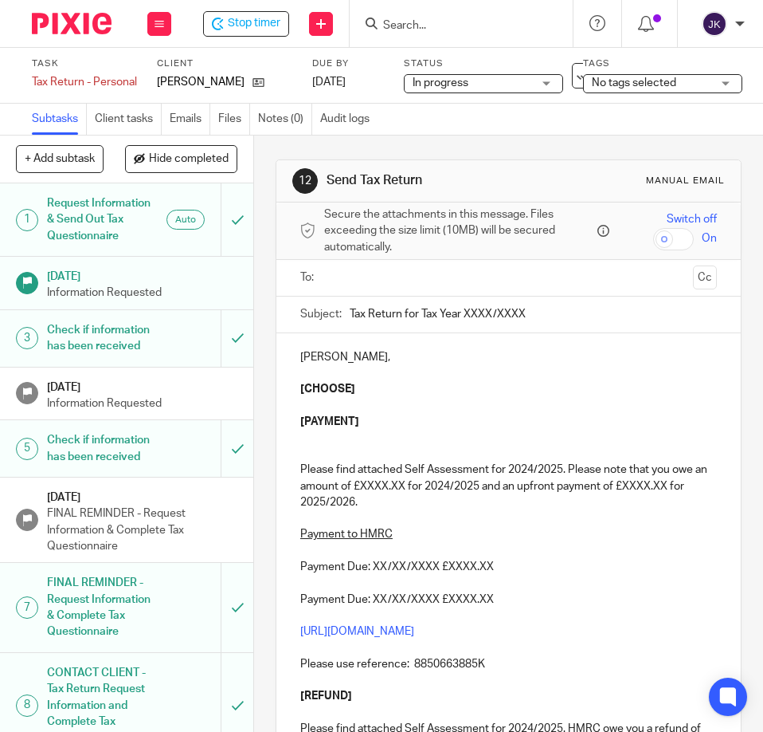
click at [363, 279] on input "text" at bounding box center [508, 278] width 357 height 18
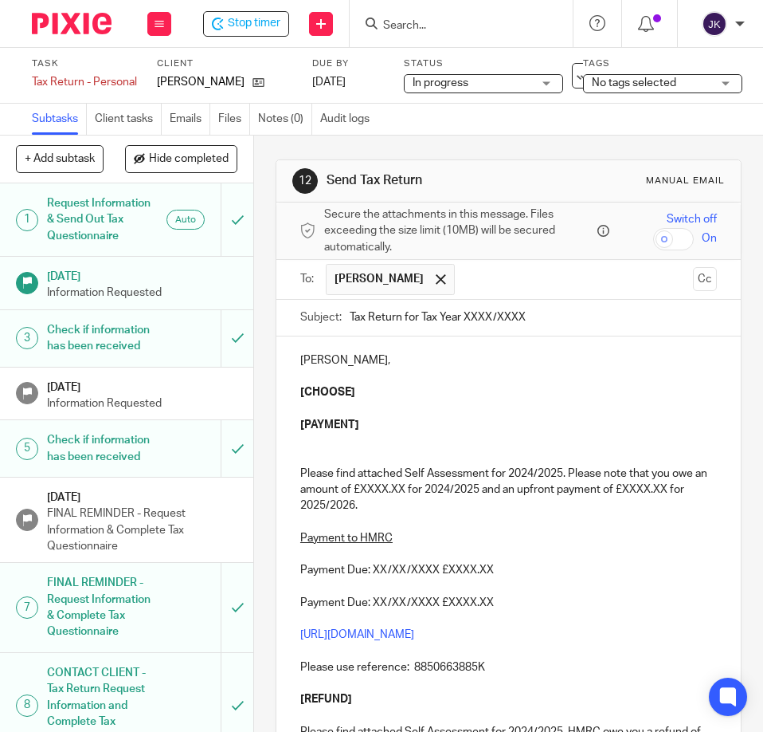
drag, startPoint x: 460, startPoint y: 314, endPoint x: 600, endPoint y: 315, distance: 140.3
click at [600, 315] on input "Tax Return for Tax Year XXXX/XXXX" at bounding box center [533, 318] width 367 height 36
type input "Tax Return for Tax Year 2024-25"
click at [300, 383] on p at bounding box center [508, 376] width 417 height 16
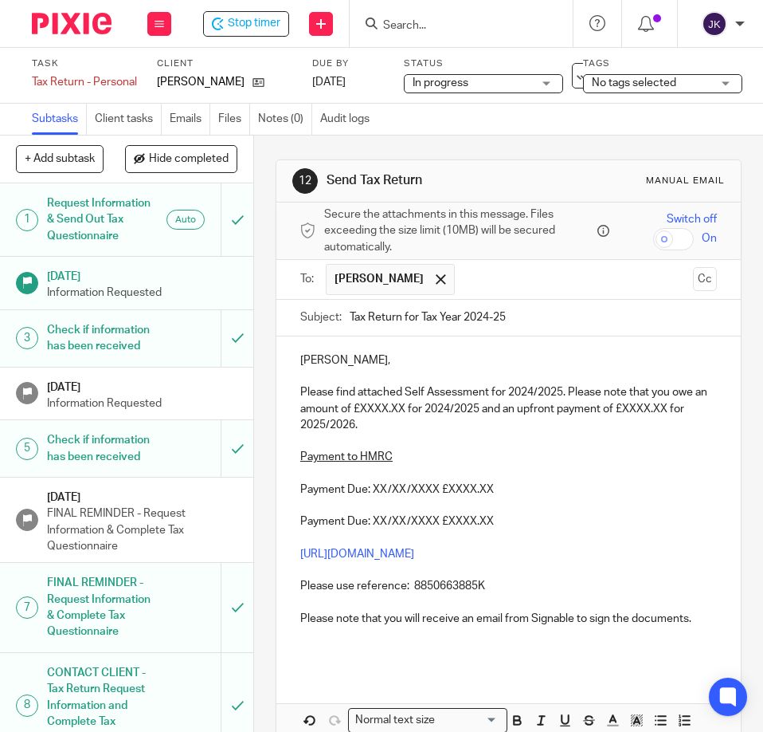
click at [518, 429] on p "Please find attached Self Assessment for 2024/2025. Please note that you owe an…" at bounding box center [508, 408] width 417 height 49
click at [413, 410] on p "Please find attached Self Assessment for 2024/2025. Please note that you owe an…" at bounding box center [508, 408] width 417 height 49
click at [415, 407] on p "Please find attached Self Assessment for 2024/2025. Please note that you owe an…" at bounding box center [508, 408] width 417 height 49
click at [387, 409] on p "Please find attached Self Assessment for 2024/2025. Please note that you owe an…" at bounding box center [508, 408] width 417 height 49
click at [379, 406] on p "Please find attached Self Assessment for 2024/2025. Please note that you owe an…" at bounding box center [508, 408] width 417 height 49
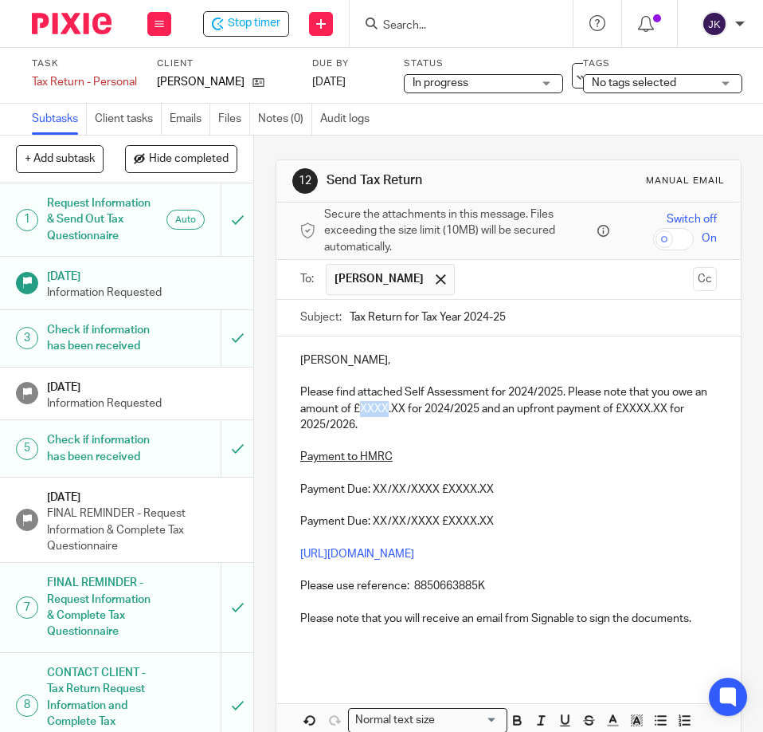
click at [379, 406] on p "Please find attached Self Assessment for 2024/2025. Please note that you owe an…" at bounding box center [508, 408] width 417 height 49
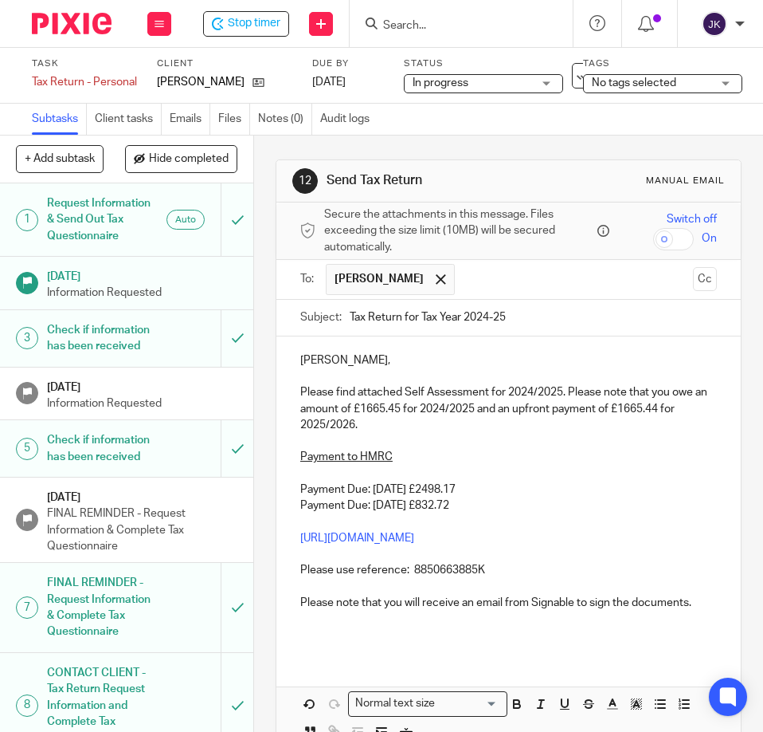
click at [638, 513] on p at bounding box center [508, 521] width 417 height 16
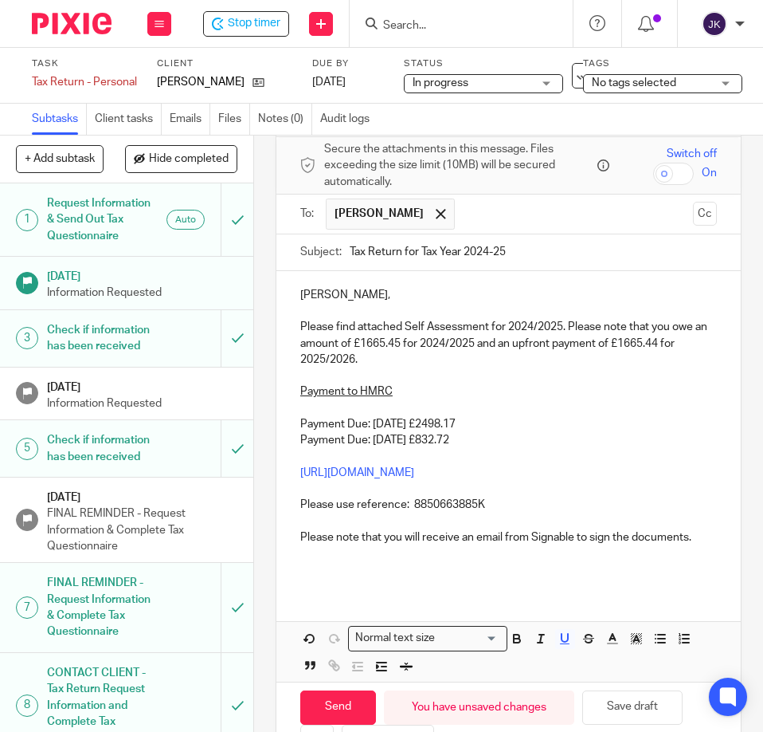
scroll to position [127, 0]
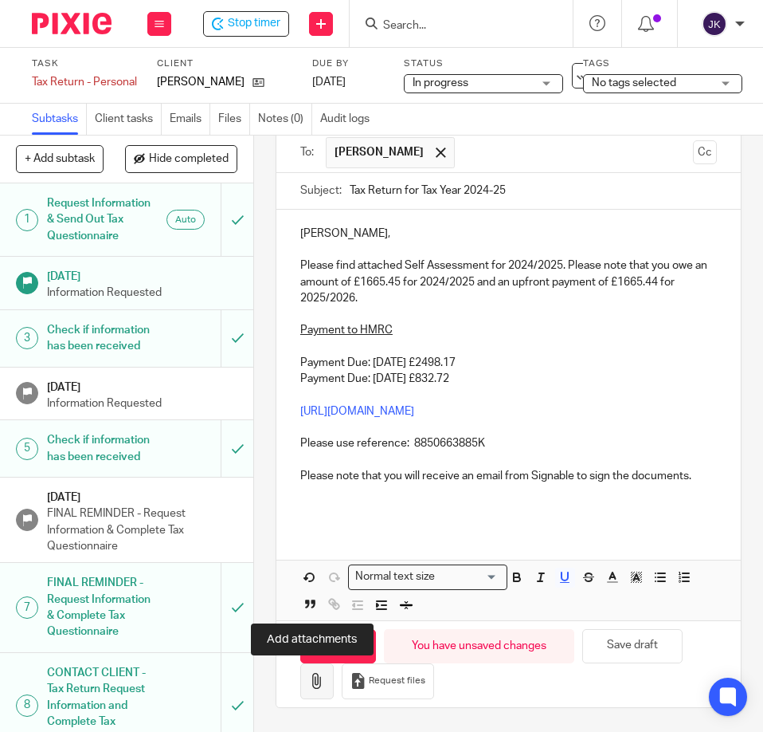
click at [300, 683] on button "button" at bounding box center [316, 681] width 33 height 36
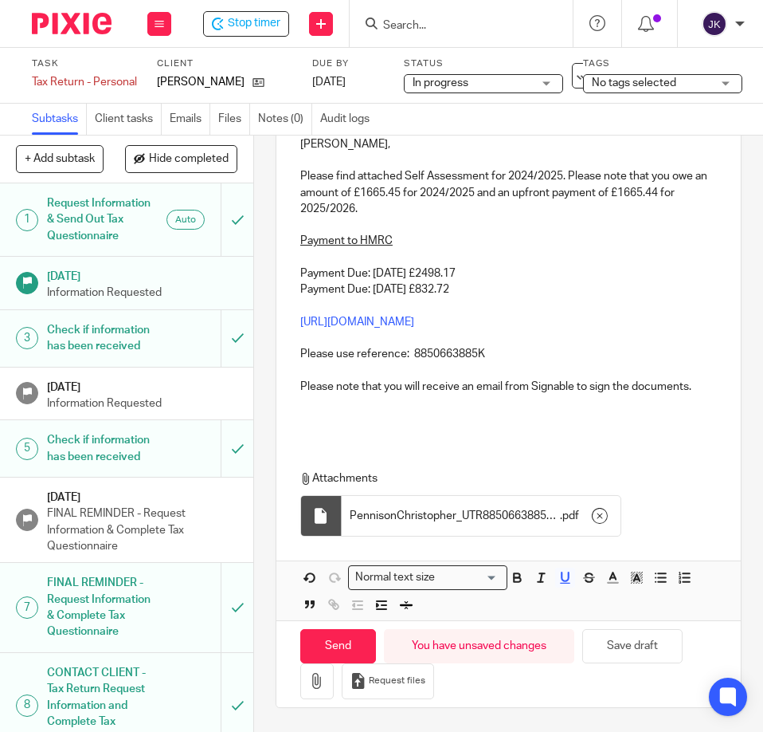
scroll to position [217, 0]
click at [313, 648] on input "Send" at bounding box center [338, 646] width 76 height 34
type input "Sent"
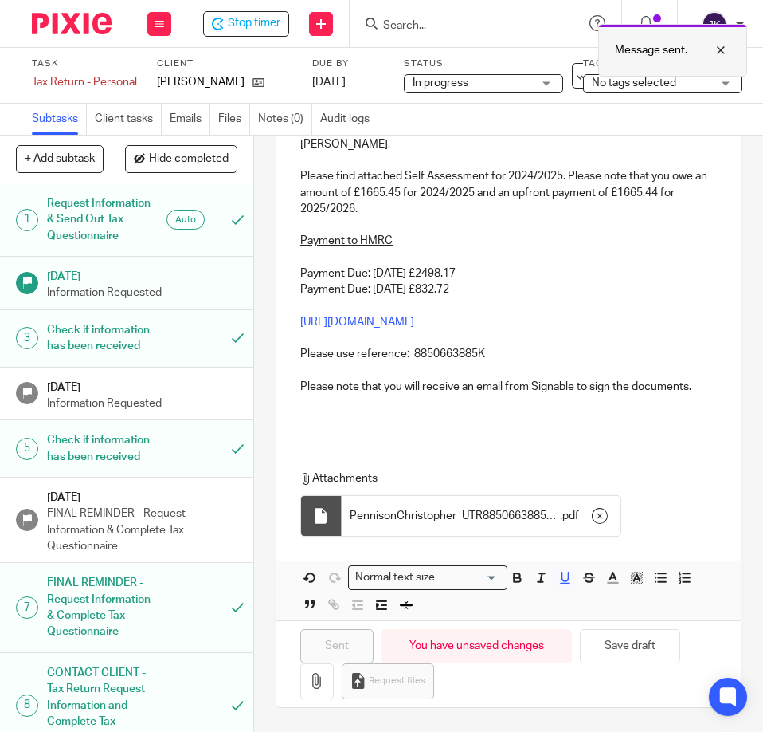
click at [716, 57] on div at bounding box center [709, 50] width 43 height 19
click at [233, 116] on link "Files" at bounding box center [234, 119] width 32 height 31
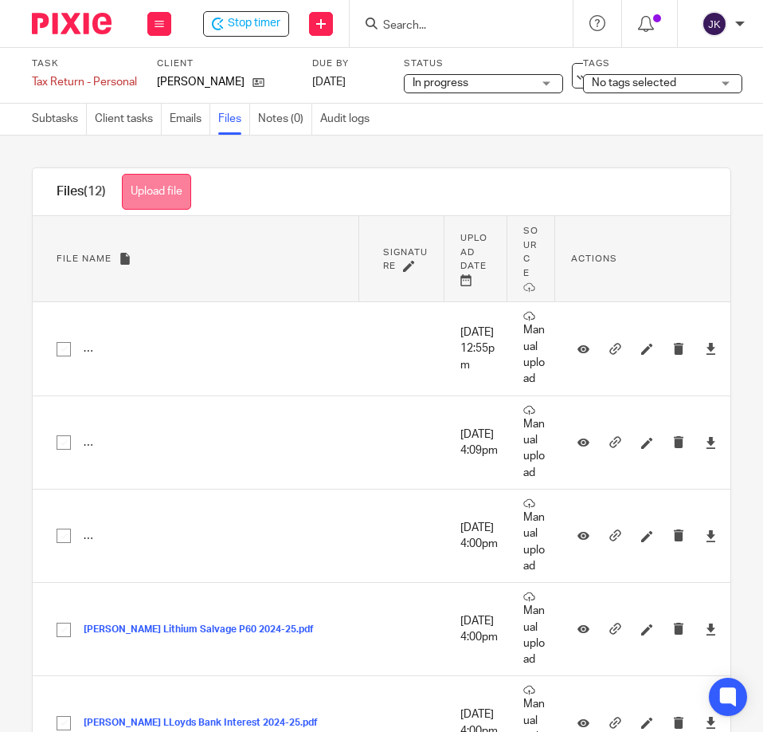
click at [163, 196] on button "Upload file" at bounding box center [156, 192] width 69 height 36
